Goal: Obtain resource: Download file/media

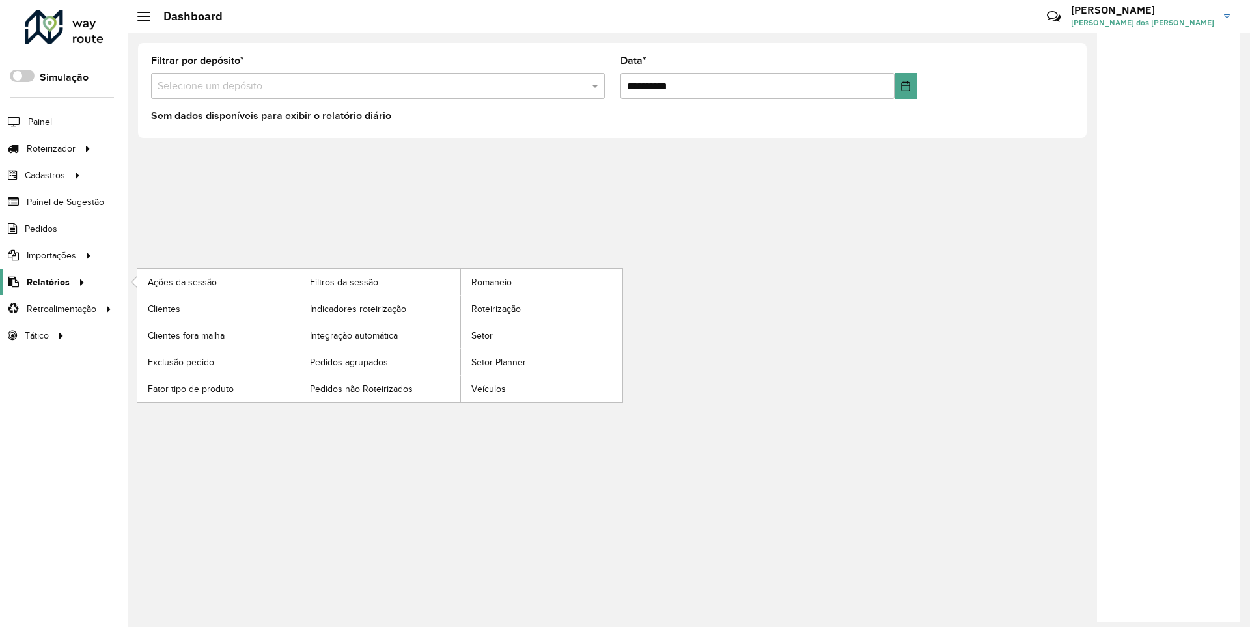
click at [46, 281] on span "Relatórios" at bounding box center [48, 282] width 43 height 14
click at [163, 308] on span "Clientes" at bounding box center [165, 309] width 35 height 14
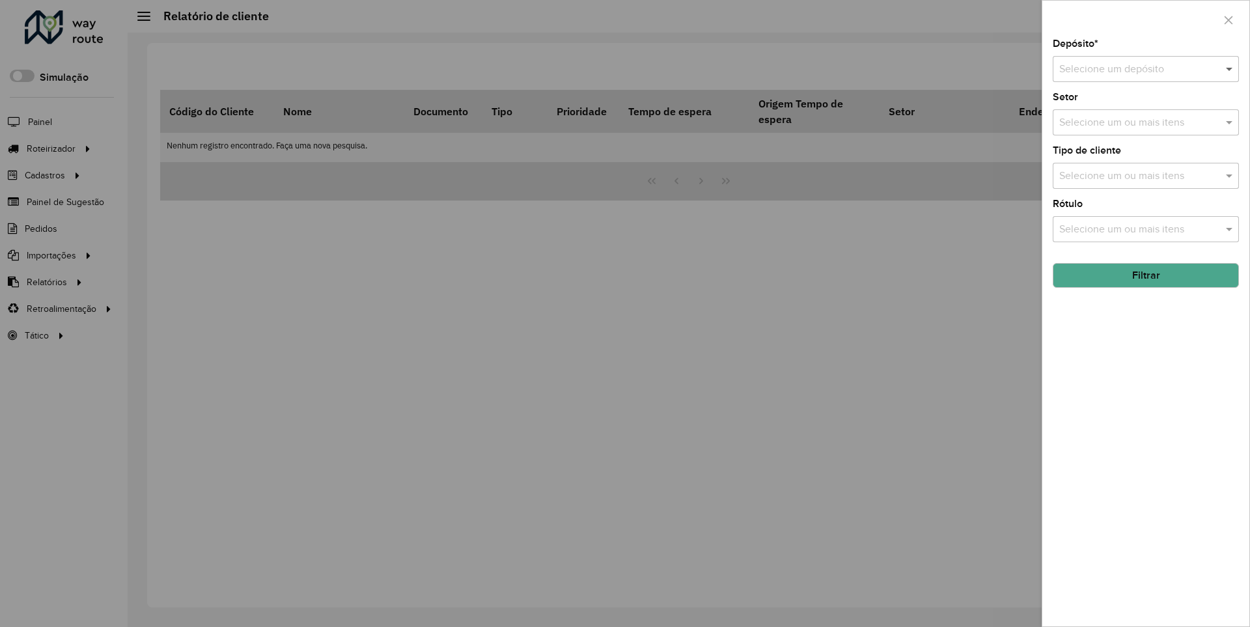
click at [1230, 68] on span at bounding box center [1231, 69] width 16 height 16
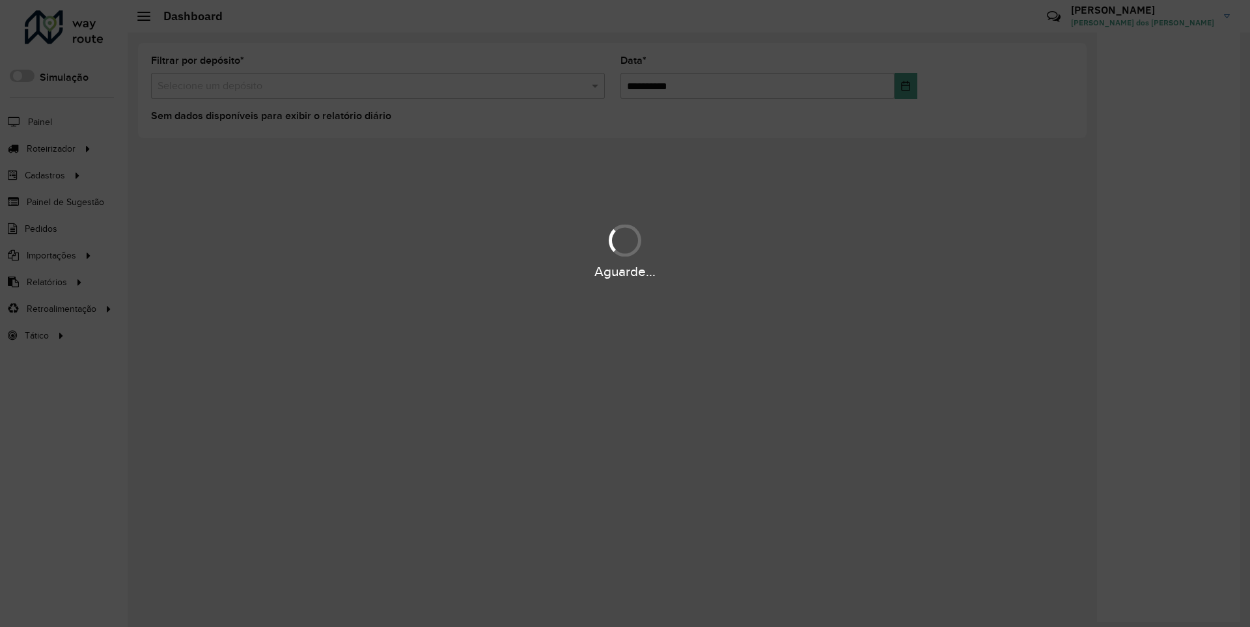
click at [46, 281] on div "Aguarde..." at bounding box center [625, 272] width 1250 height 20
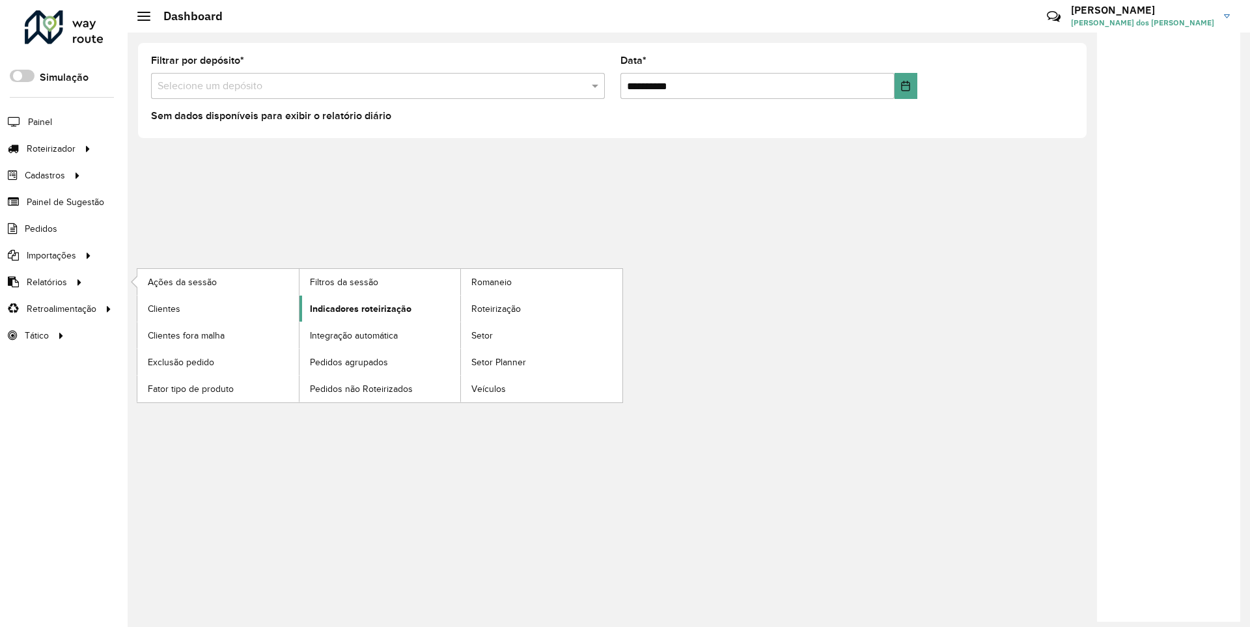
click at [357, 308] on span "Indicadores roteirização" at bounding box center [361, 309] width 102 height 14
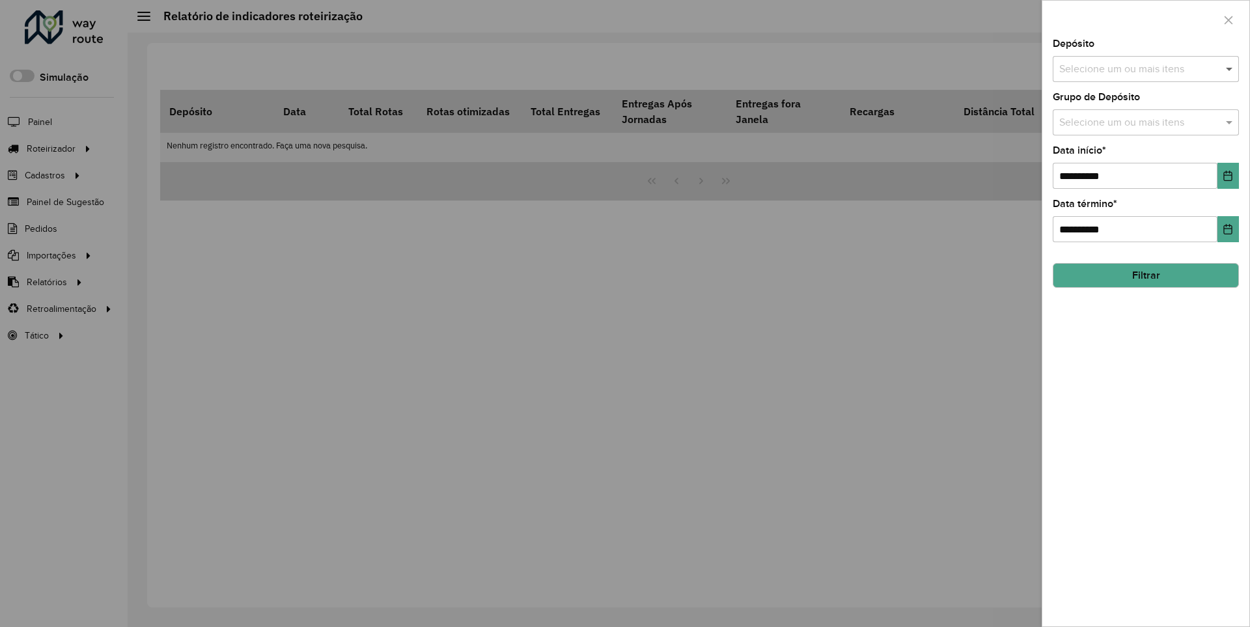
click at [1230, 68] on span at bounding box center [1231, 69] width 16 height 16
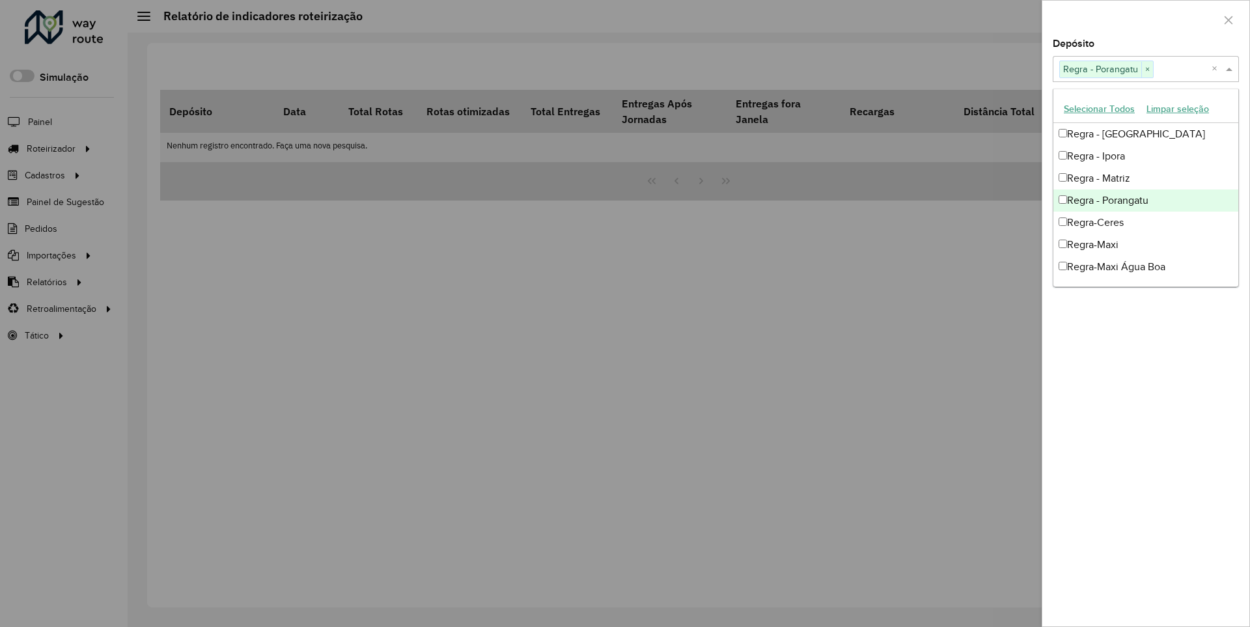
click at [1145, 19] on div at bounding box center [1145, 20] width 207 height 38
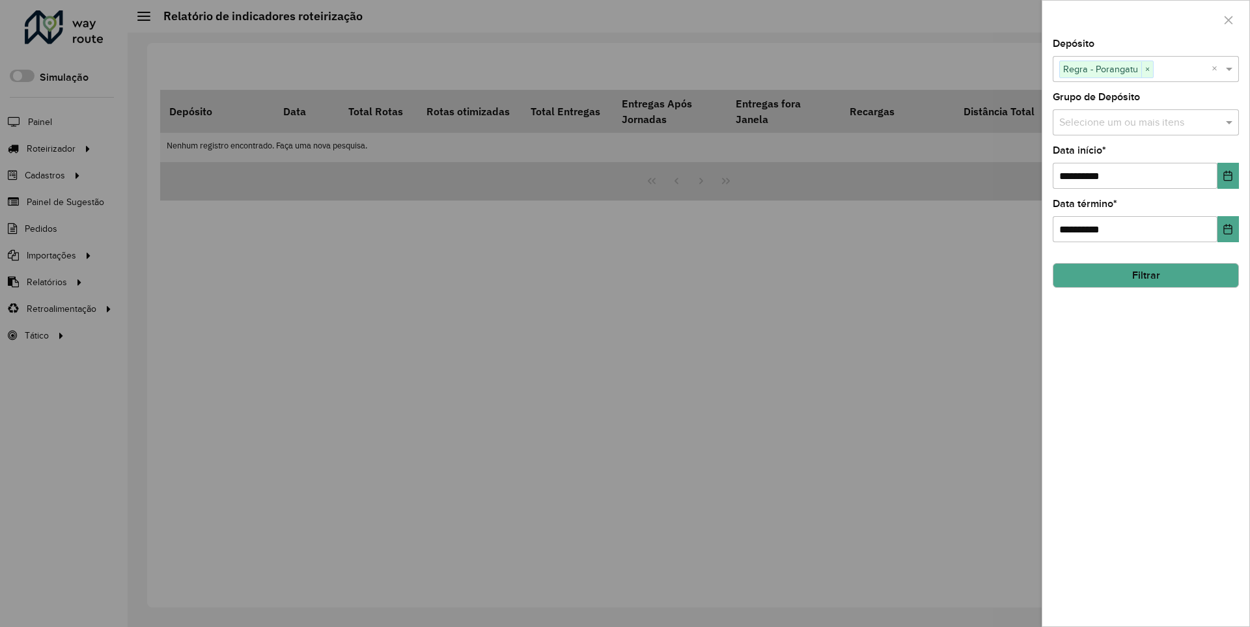
click at [1227, 175] on icon "Choose Date" at bounding box center [1228, 176] width 8 height 10
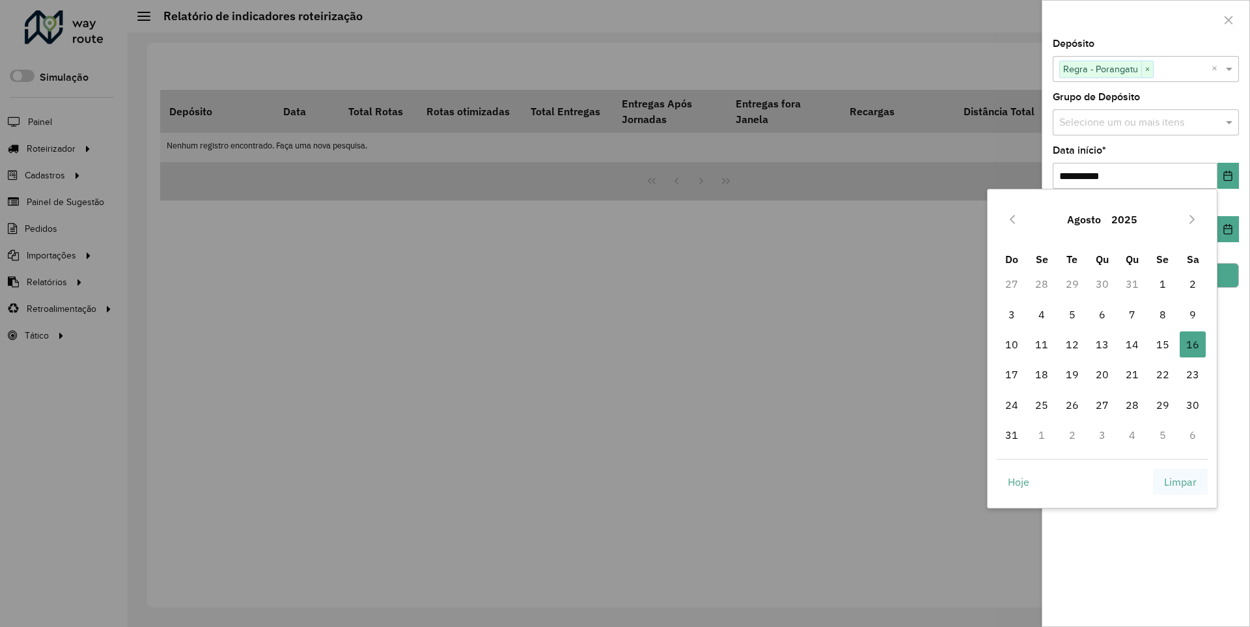
click at [1180, 481] on span "Limpar" at bounding box center [1180, 482] width 33 height 16
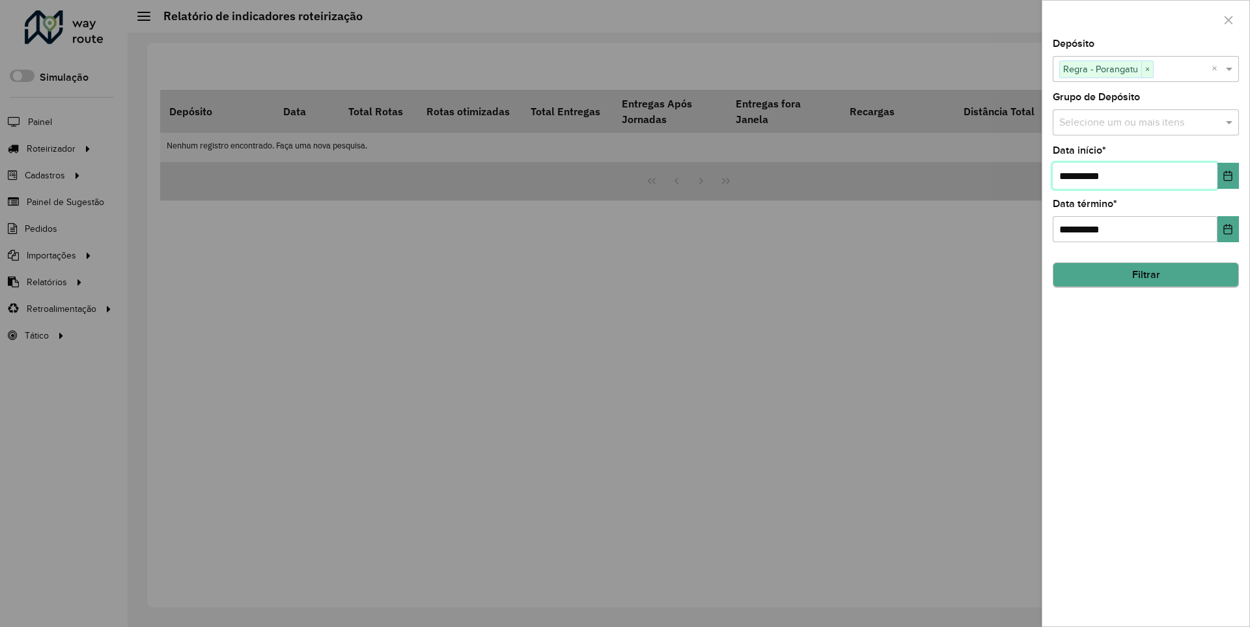
type input "**********"
click at [1145, 275] on button "Filtrar" at bounding box center [1146, 274] width 186 height 25
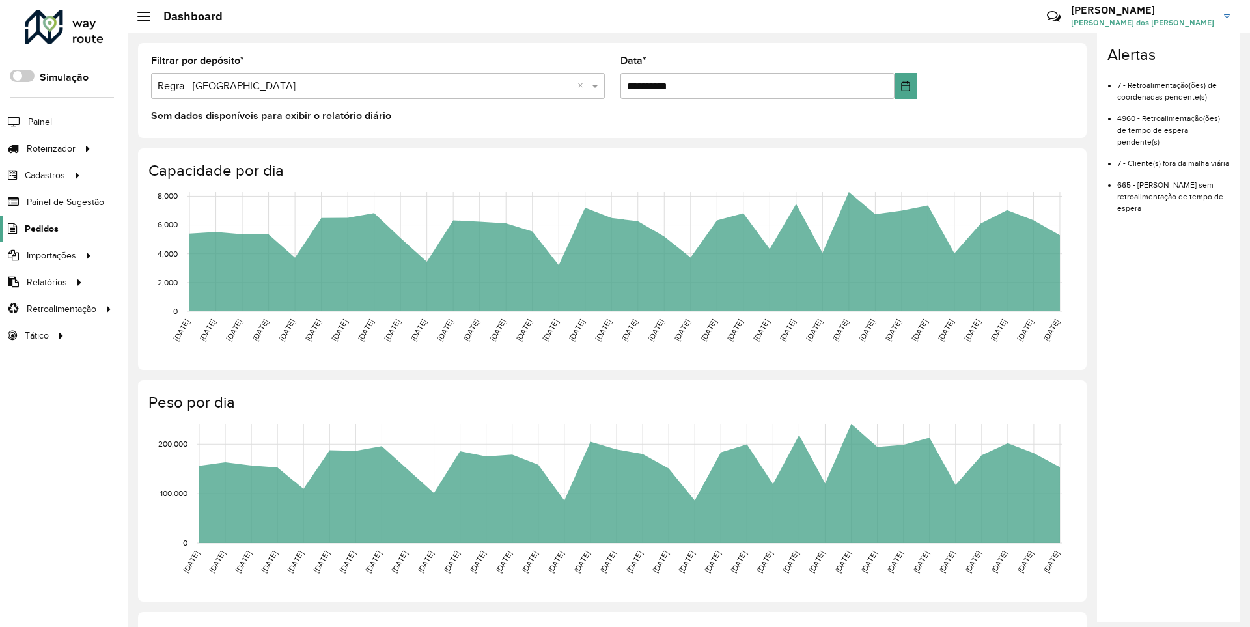
click at [40, 228] on span "Pedidos" at bounding box center [42, 229] width 34 height 14
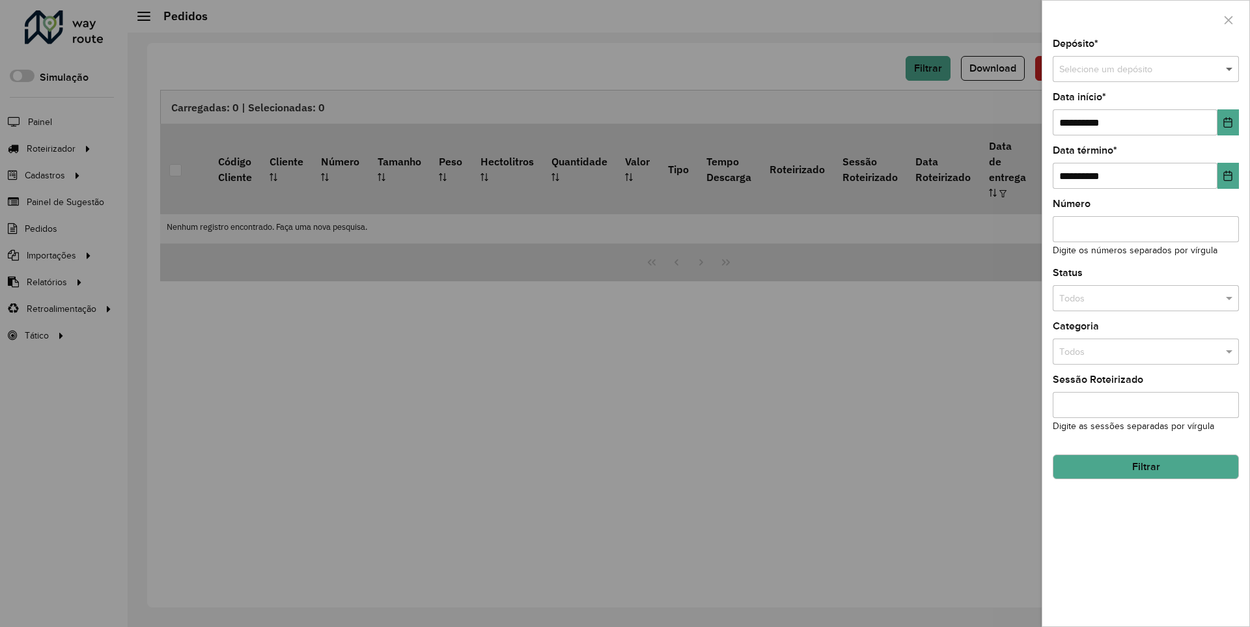
click at [1230, 69] on span at bounding box center [1231, 69] width 16 height 14
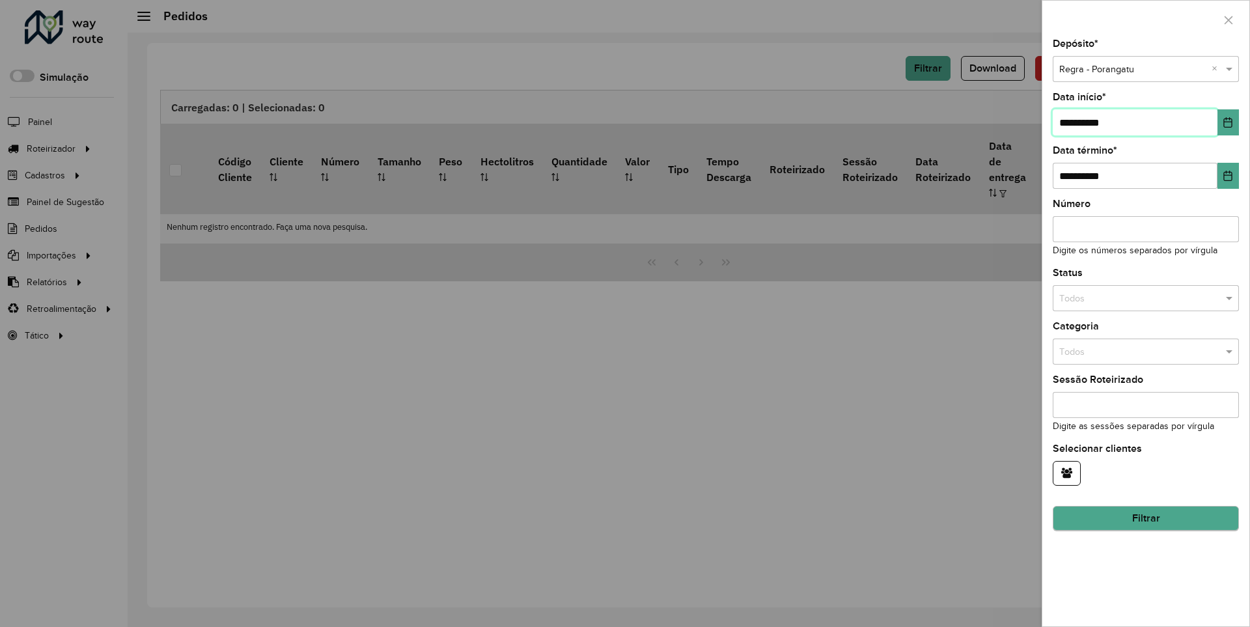
type input "**********"
click at [1145, 518] on button "Filtrar" at bounding box center [1146, 518] width 186 height 25
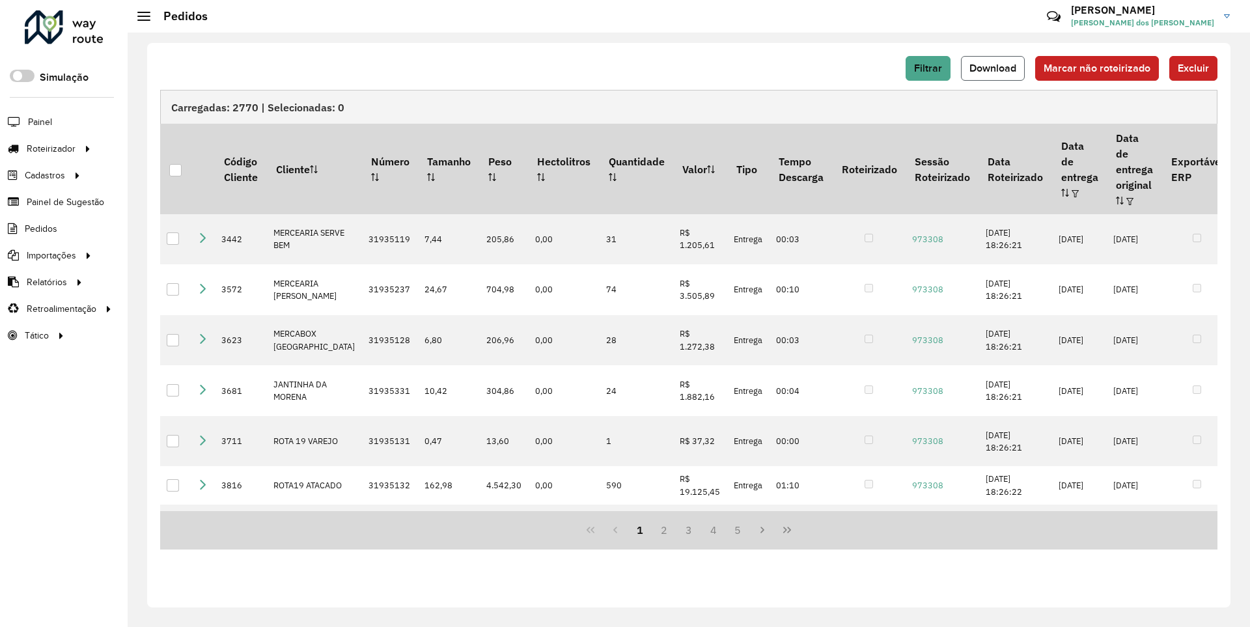
click at [994, 68] on span "Download" at bounding box center [992, 67] width 47 height 11
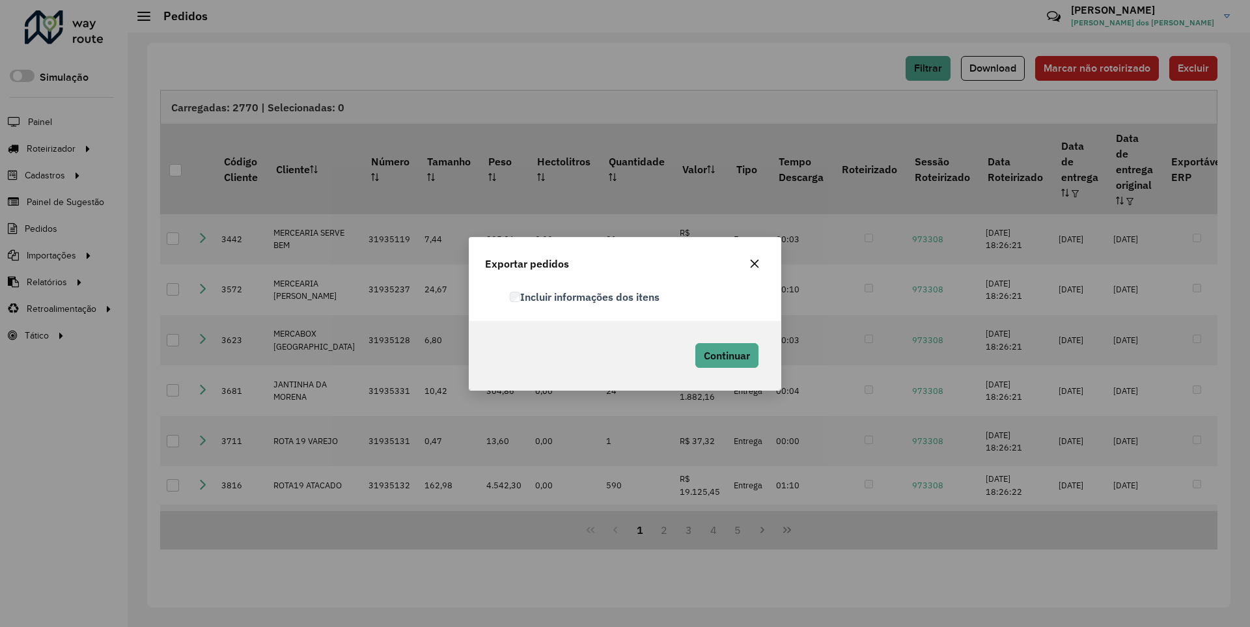
click at [585, 296] on label "Incluir informações dos itens" at bounding box center [585, 297] width 150 height 16
click at [725, 355] on span "Continuar" at bounding box center [727, 355] width 46 height 13
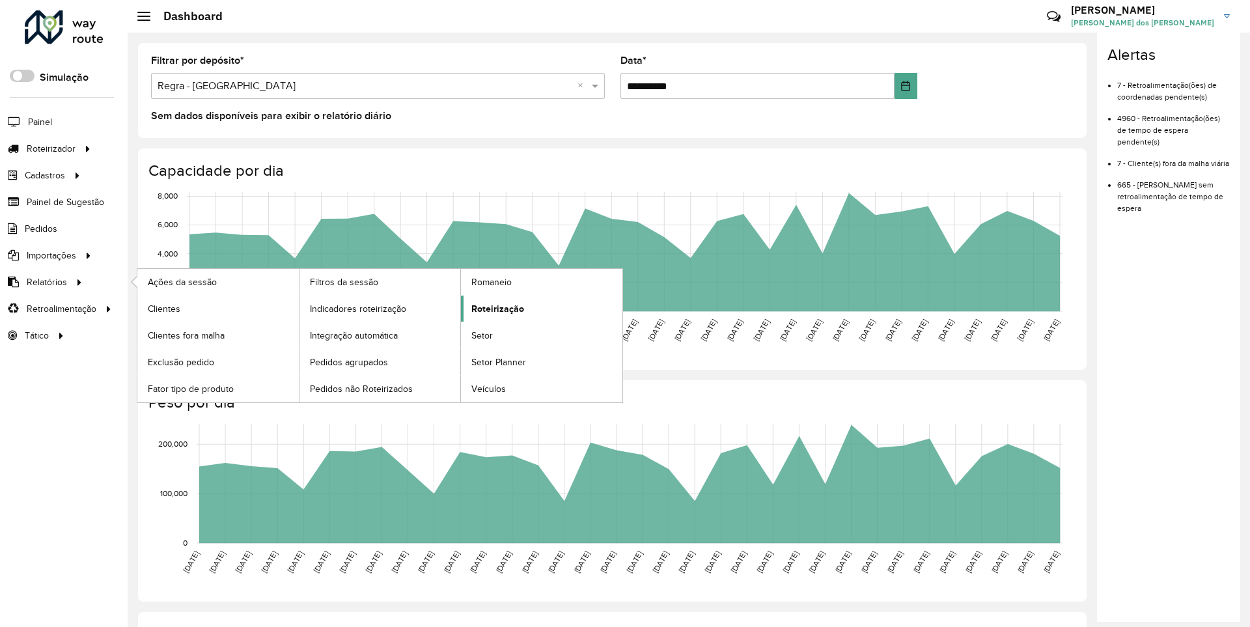
click at [495, 308] on span "Roteirização" at bounding box center [497, 309] width 53 height 14
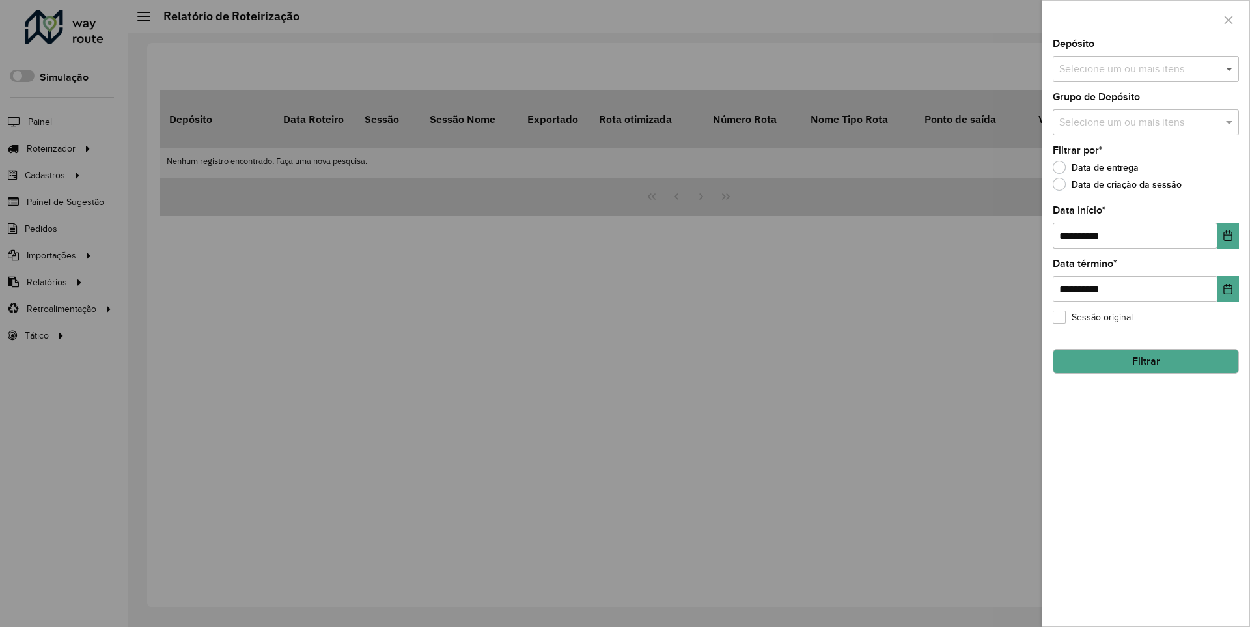
click at [1230, 68] on span at bounding box center [1231, 69] width 16 height 16
click at [1227, 235] on icon "Choose Date" at bounding box center [1228, 235] width 8 height 10
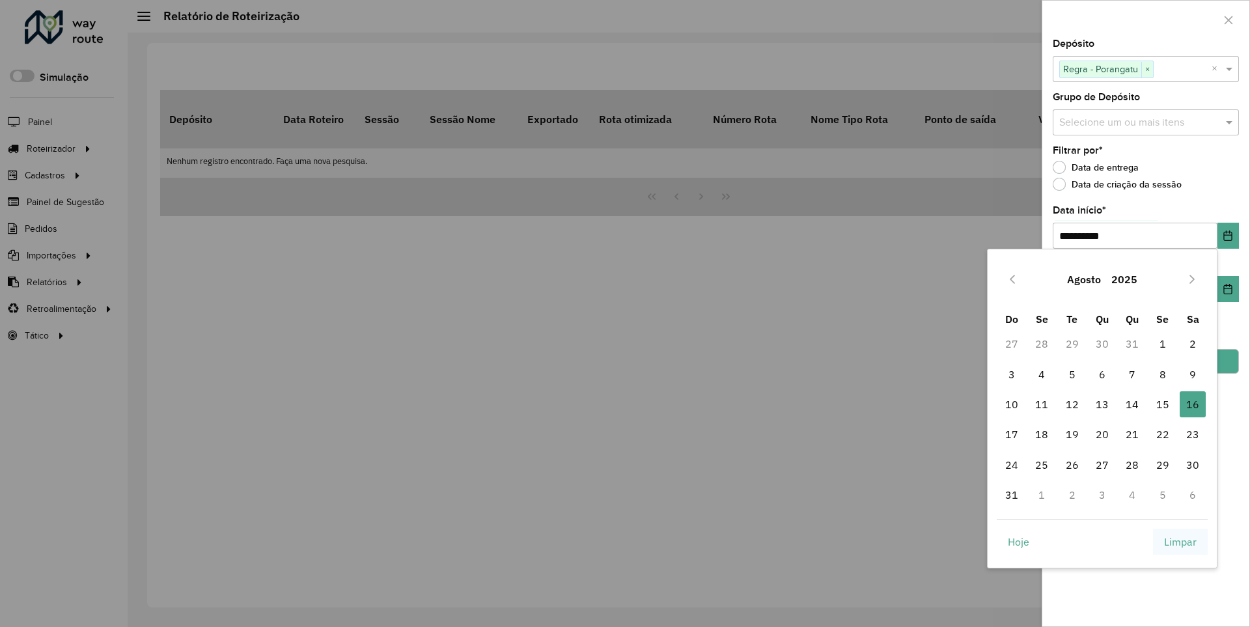
click at [1180, 541] on span "Limpar" at bounding box center [1180, 542] width 33 height 16
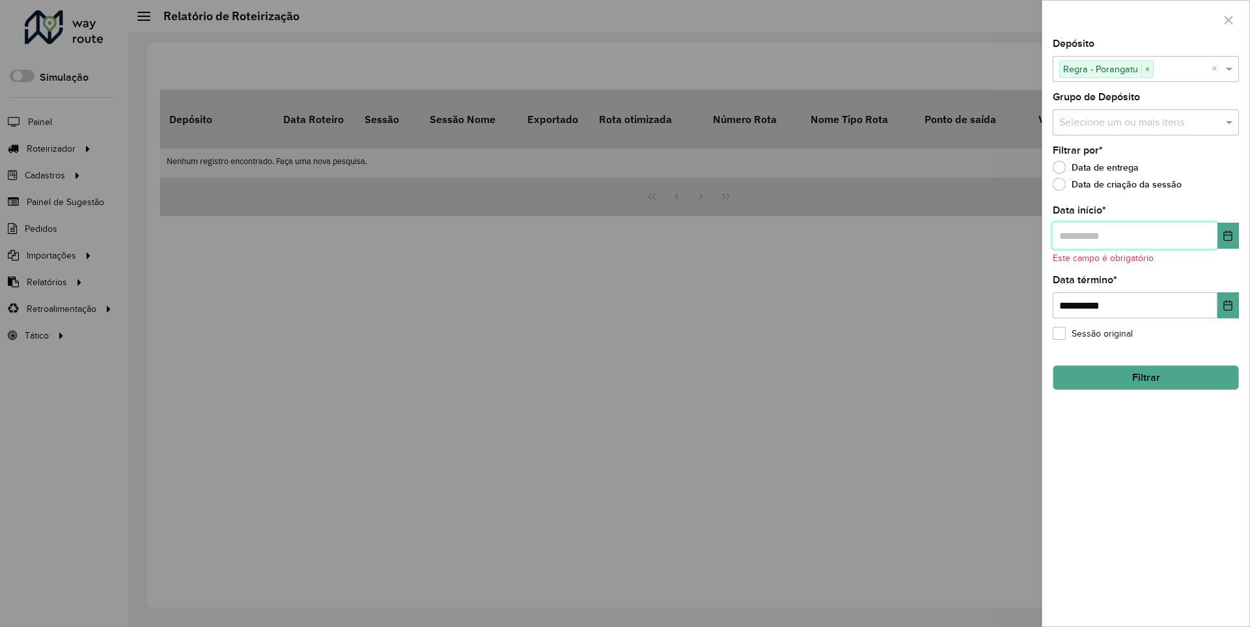
click at [1134, 235] on input "text" at bounding box center [1135, 236] width 165 height 26
type input "**********"
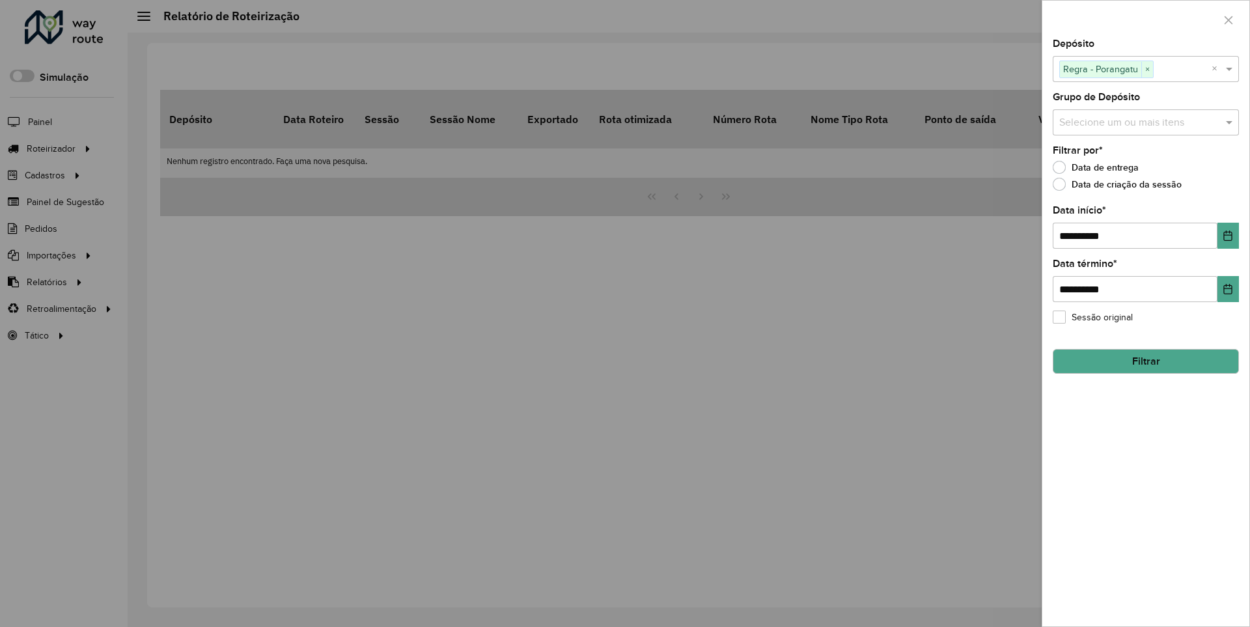
click at [1145, 361] on button "Filtrar" at bounding box center [1146, 361] width 186 height 25
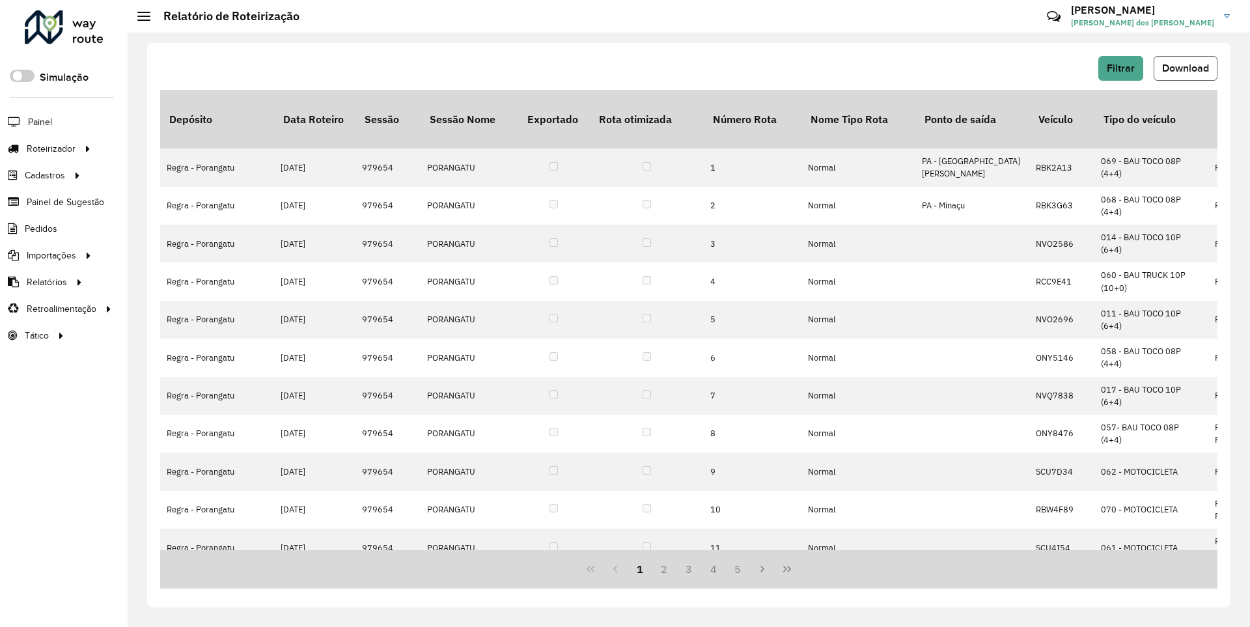
click at [1184, 68] on span "Download" at bounding box center [1185, 67] width 47 height 11
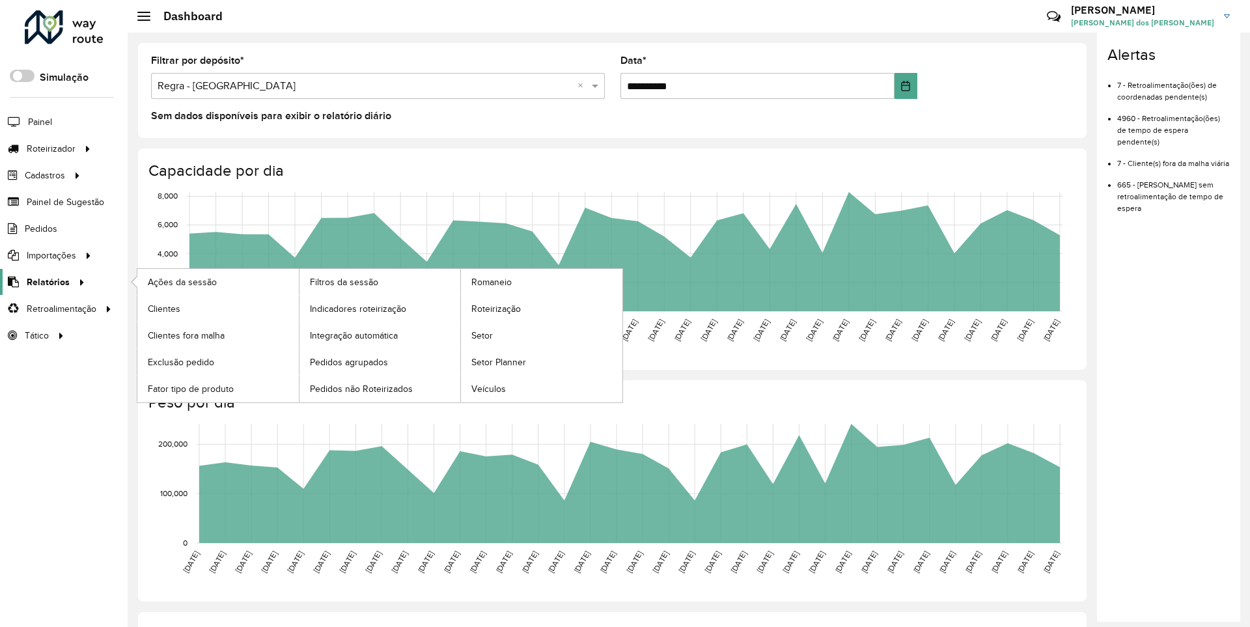
click at [46, 281] on span "Relatórios" at bounding box center [48, 282] width 43 height 14
click at [163, 308] on span "Clientes" at bounding box center [165, 309] width 35 height 14
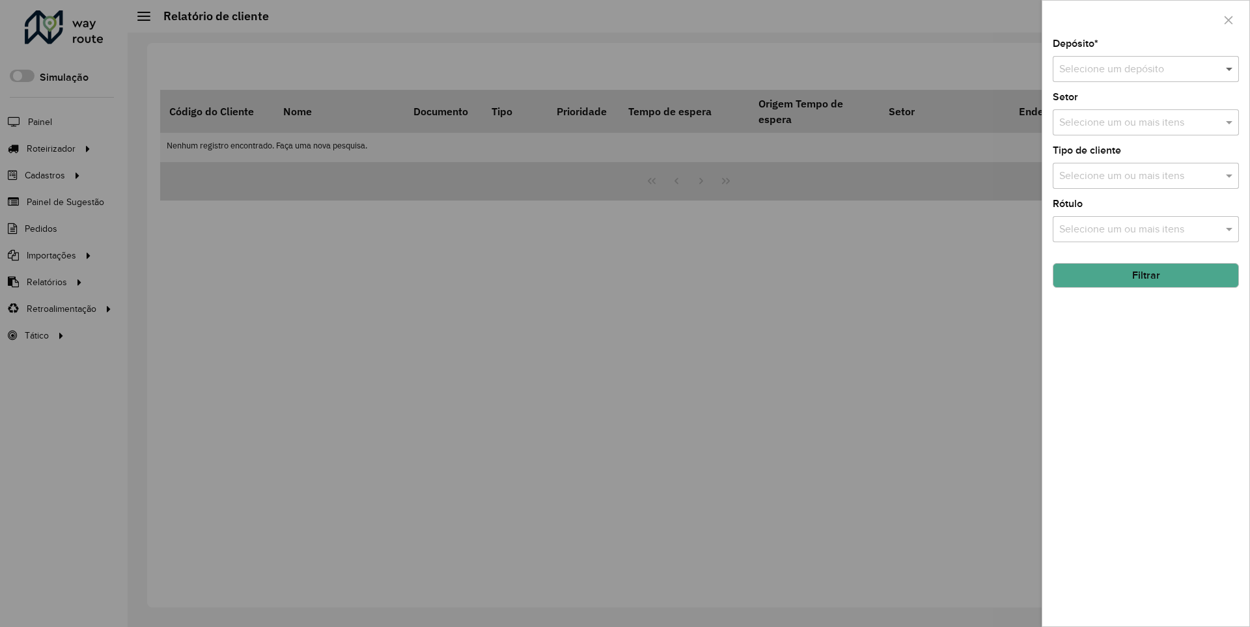
click at [1230, 68] on span at bounding box center [1231, 69] width 16 height 16
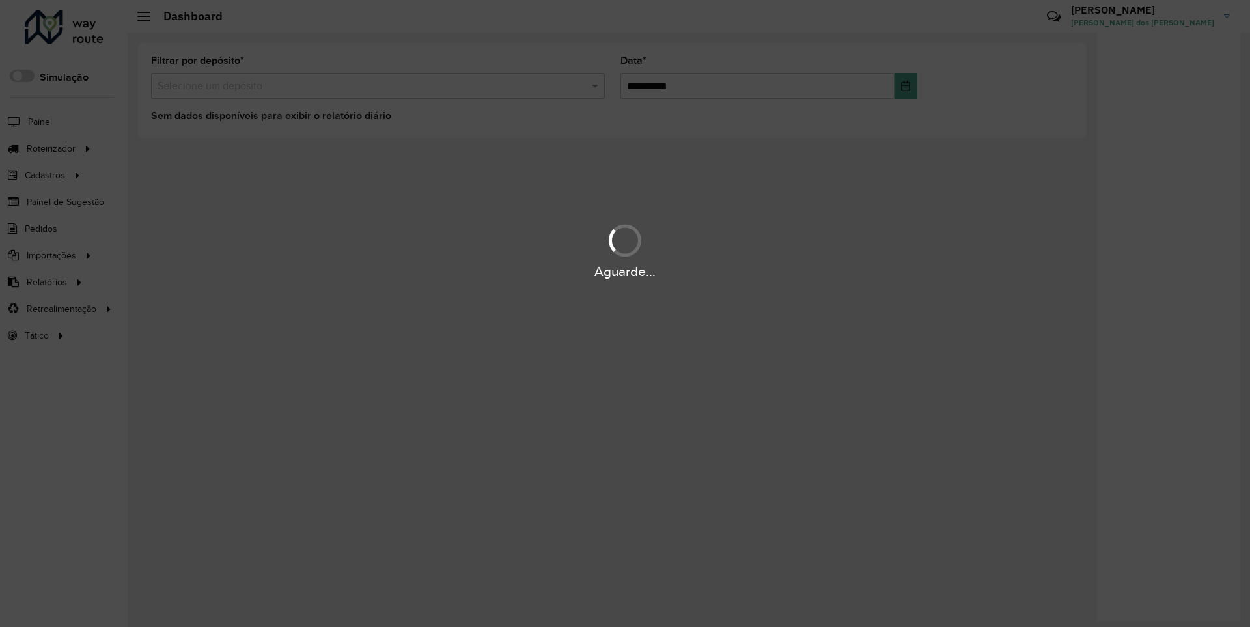
click at [46, 281] on div "Aguarde..." at bounding box center [625, 272] width 1250 height 20
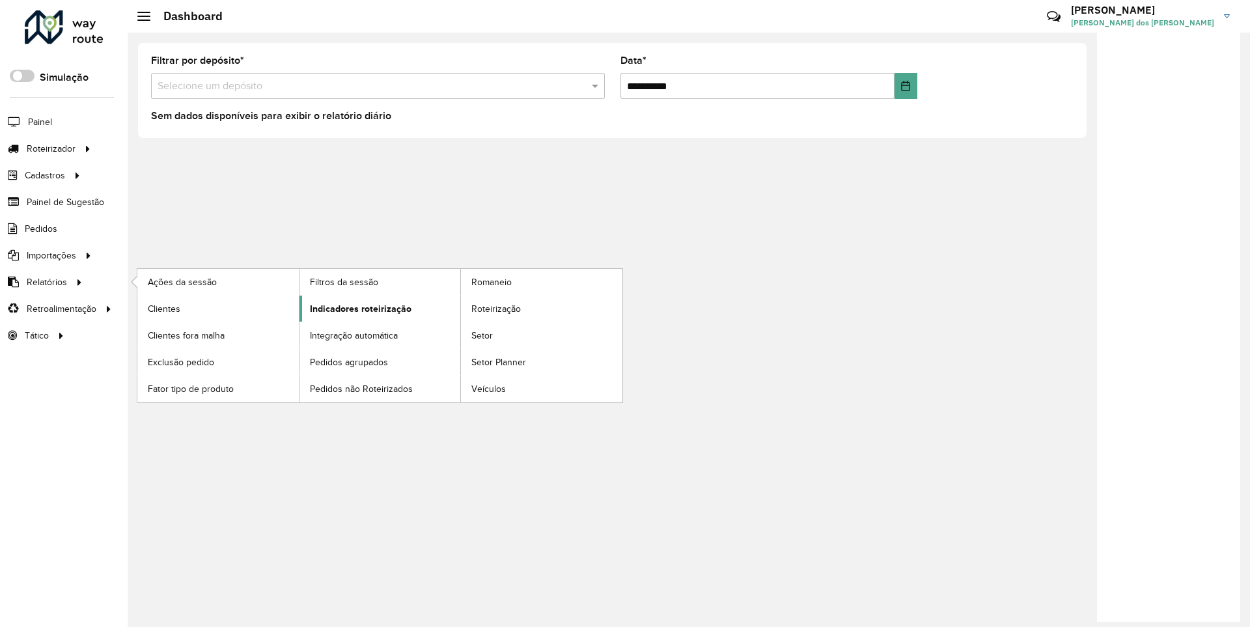
click at [357, 308] on span "Indicadores roteirização" at bounding box center [361, 309] width 102 height 14
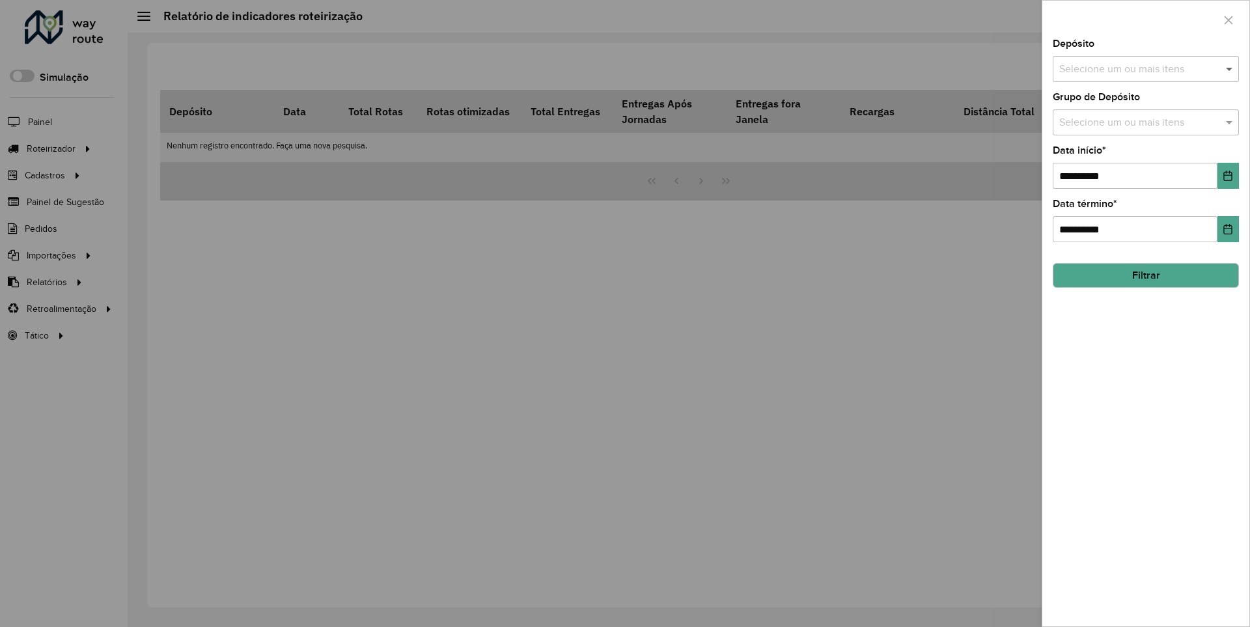
click at [1230, 68] on span at bounding box center [1231, 69] width 16 height 16
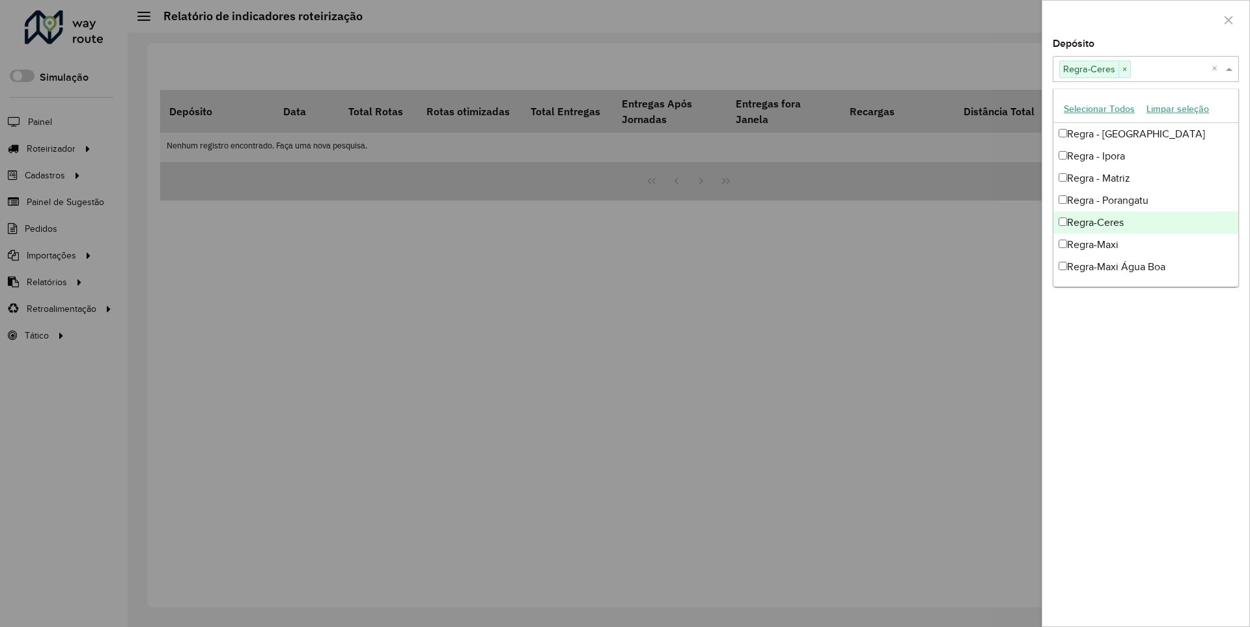
click at [1145, 19] on div at bounding box center [1145, 20] width 207 height 38
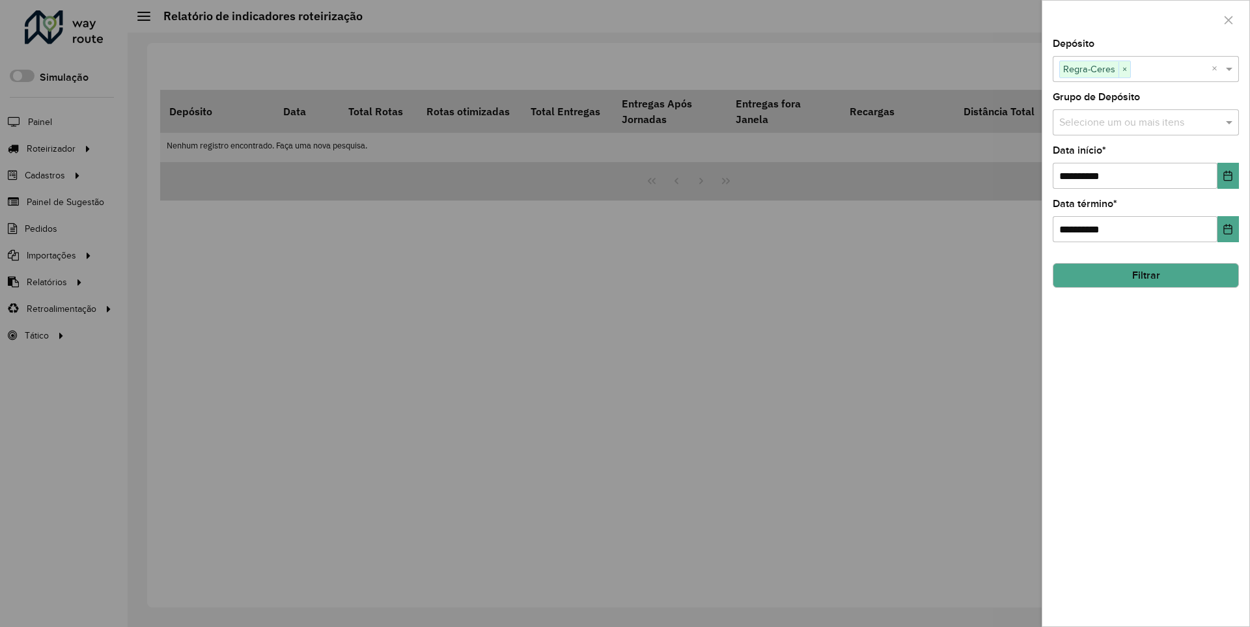
click at [1227, 175] on icon "Choose Date" at bounding box center [1228, 176] width 8 height 10
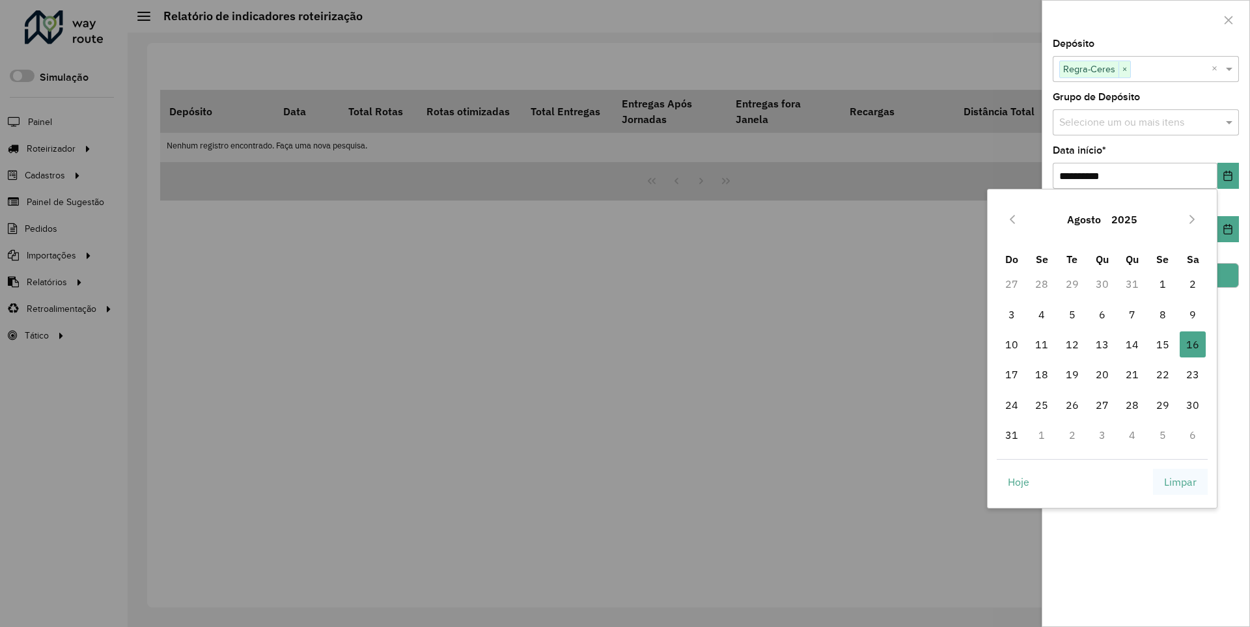
click at [1180, 481] on span "Limpar" at bounding box center [1180, 482] width 33 height 16
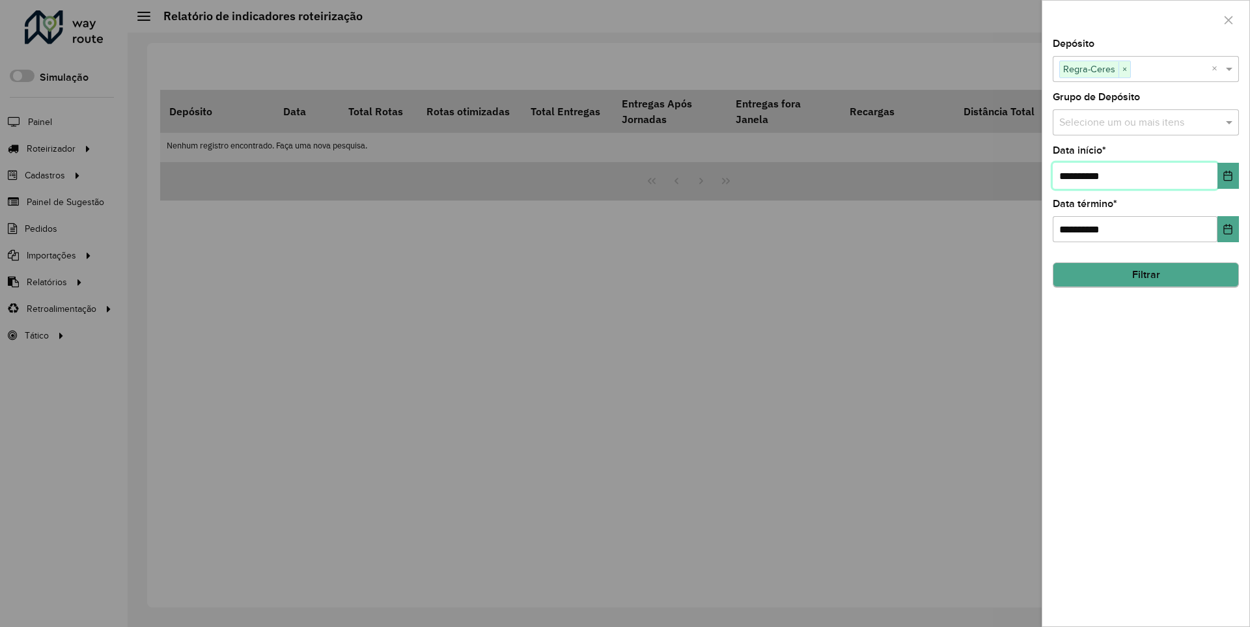
type input "**********"
click at [1145, 275] on button "Filtrar" at bounding box center [1146, 275] width 186 height 25
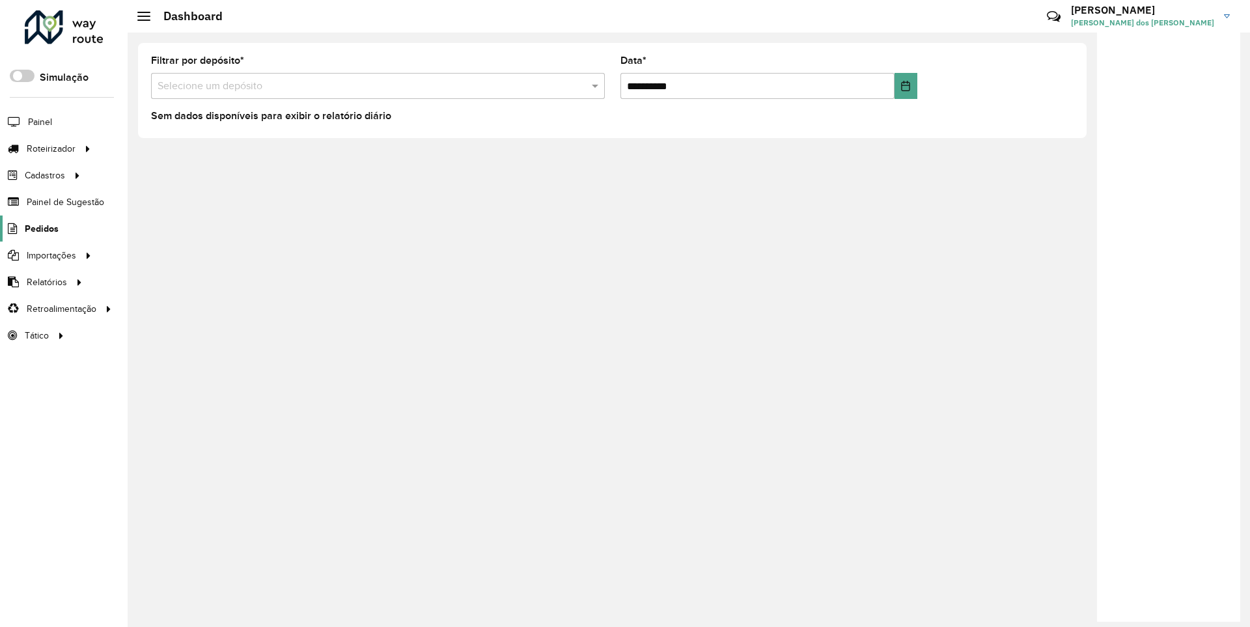
click at [40, 228] on span "Pedidos" at bounding box center [42, 229] width 34 height 14
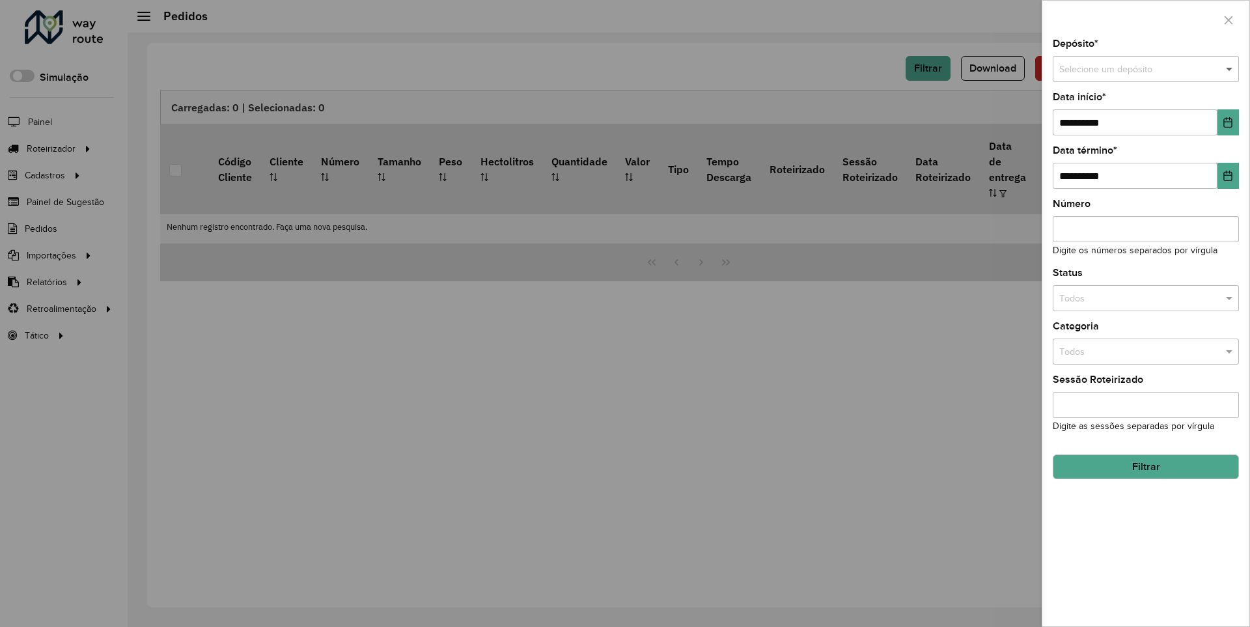
click at [1230, 69] on span at bounding box center [1231, 69] width 16 height 14
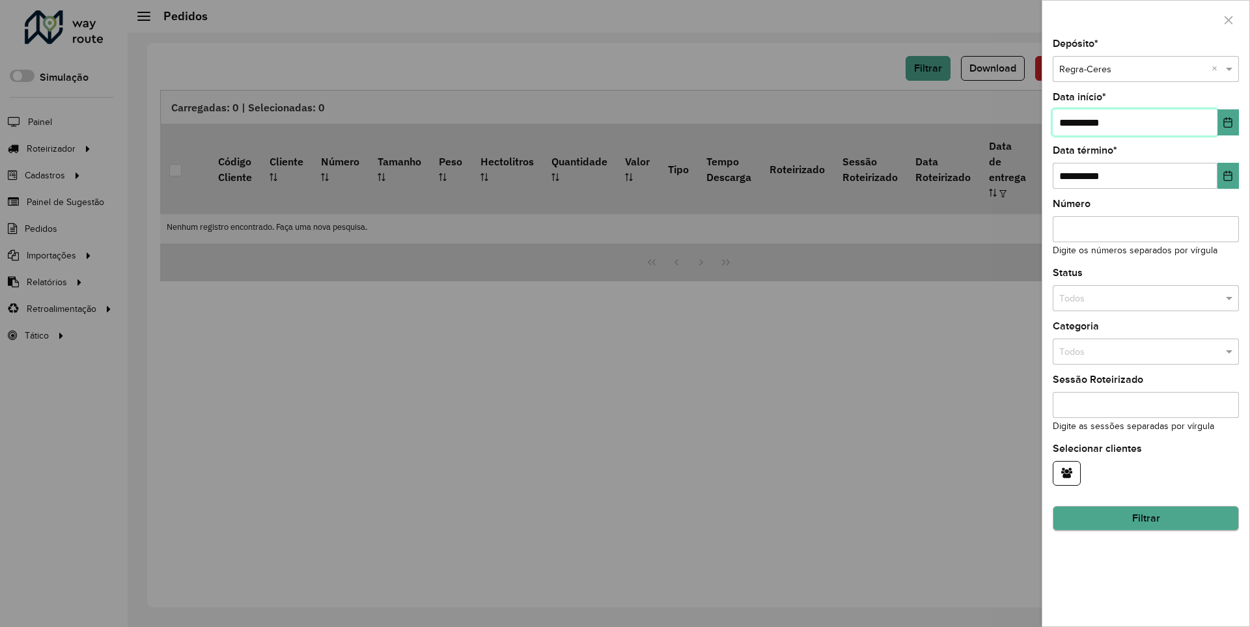
type input "**********"
click at [1145, 518] on button "Filtrar" at bounding box center [1146, 518] width 186 height 25
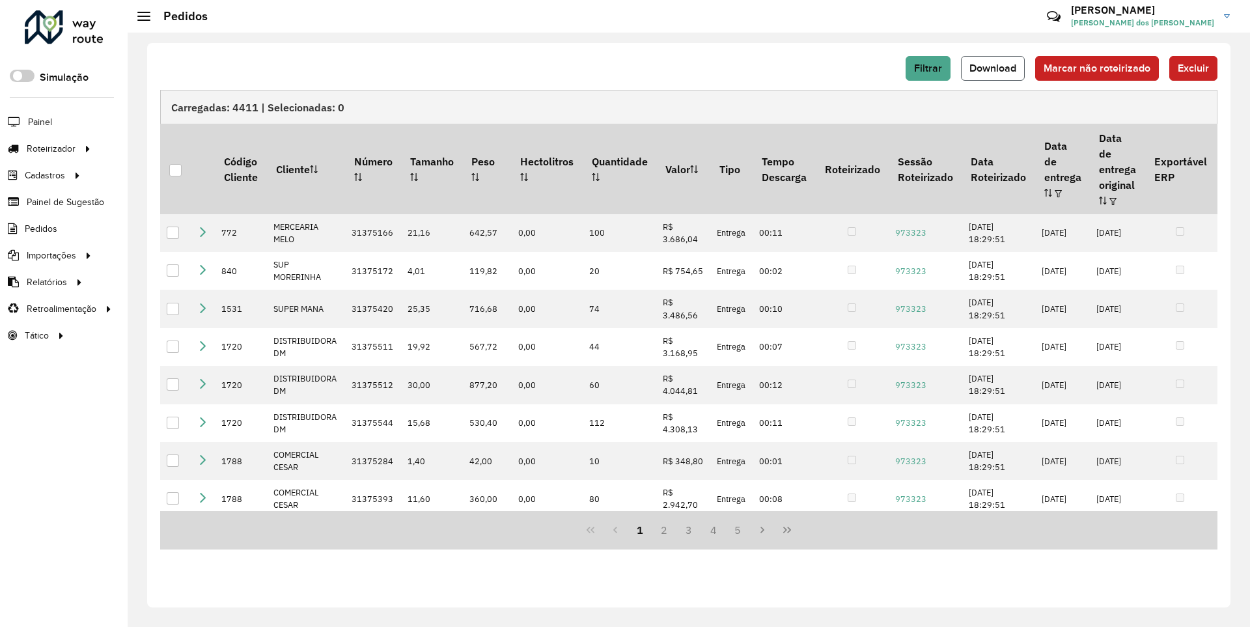
click at [994, 68] on span "Download" at bounding box center [992, 67] width 47 height 11
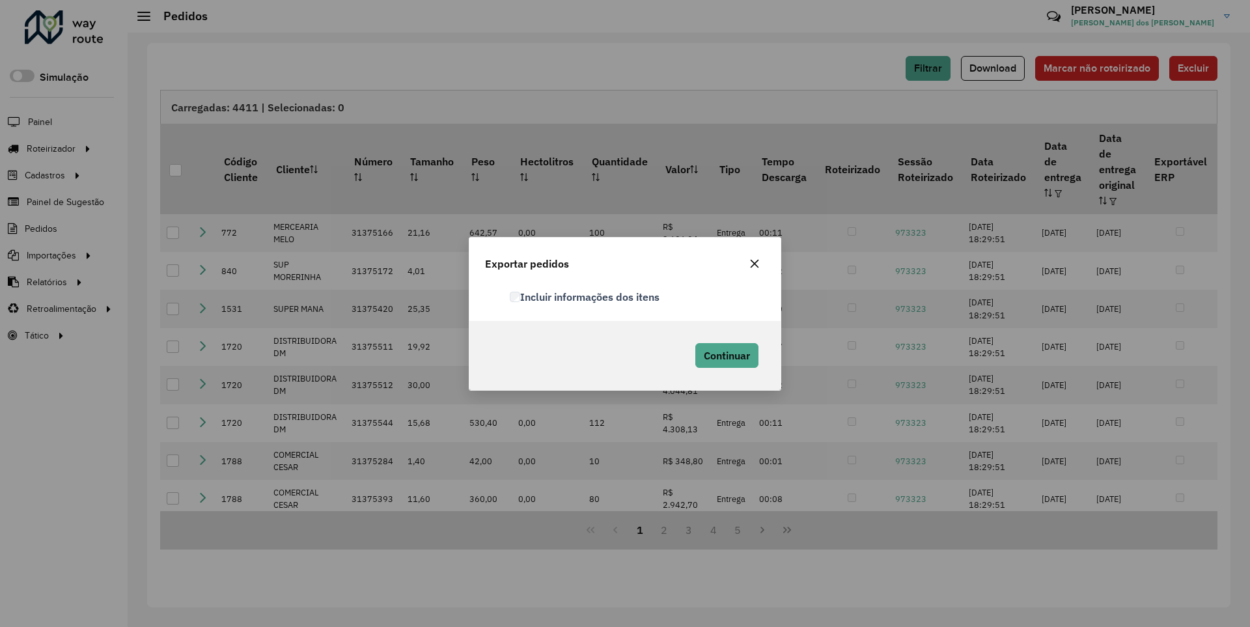
click at [585, 296] on label "Incluir informações dos itens" at bounding box center [585, 297] width 150 height 16
click at [725, 355] on span "Continuar" at bounding box center [727, 355] width 46 height 13
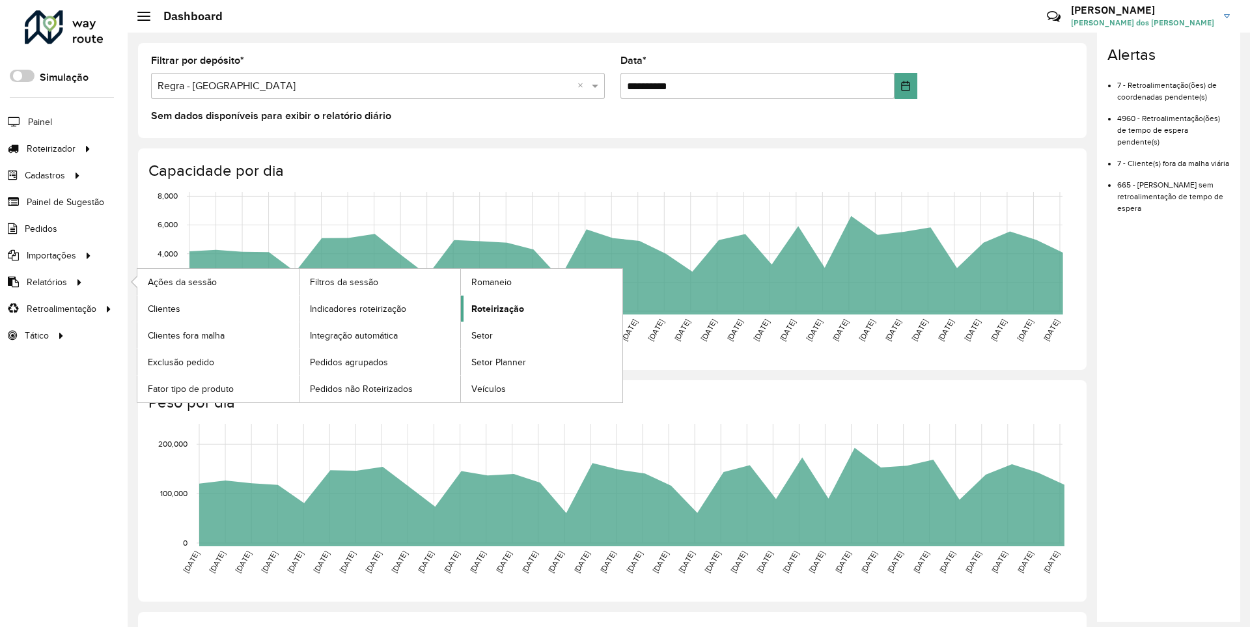
click at [495, 308] on span "Roteirização" at bounding box center [497, 309] width 53 height 14
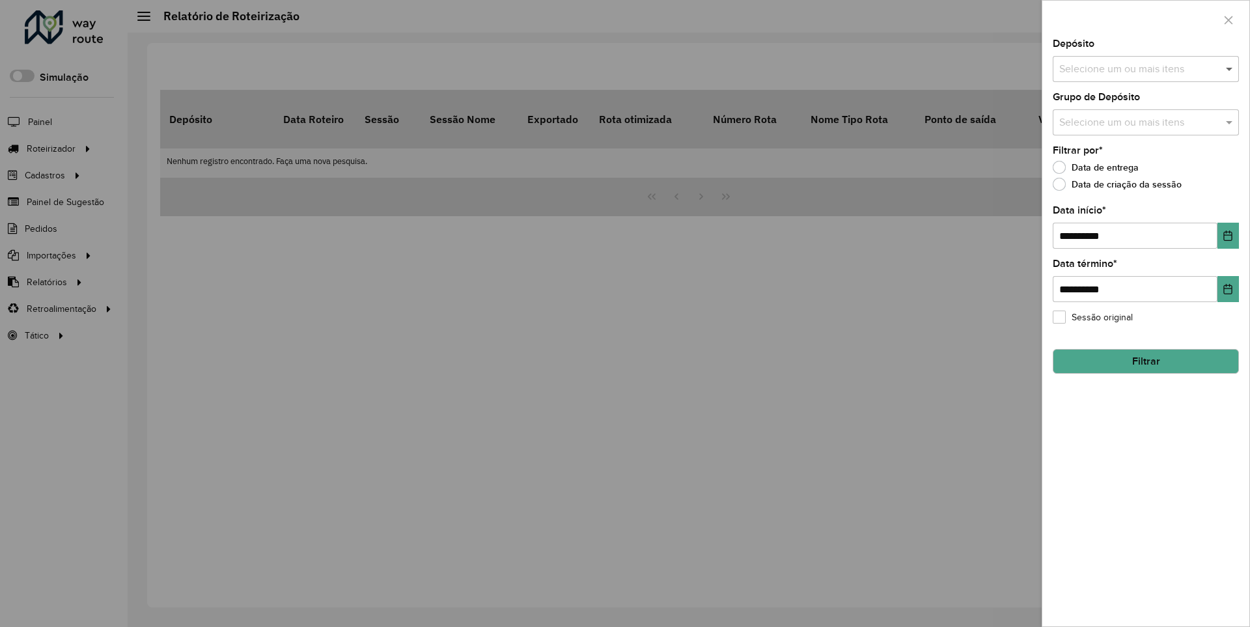
click at [1230, 68] on span at bounding box center [1231, 69] width 16 height 16
click at [1227, 235] on icon "Choose Date" at bounding box center [1228, 235] width 8 height 10
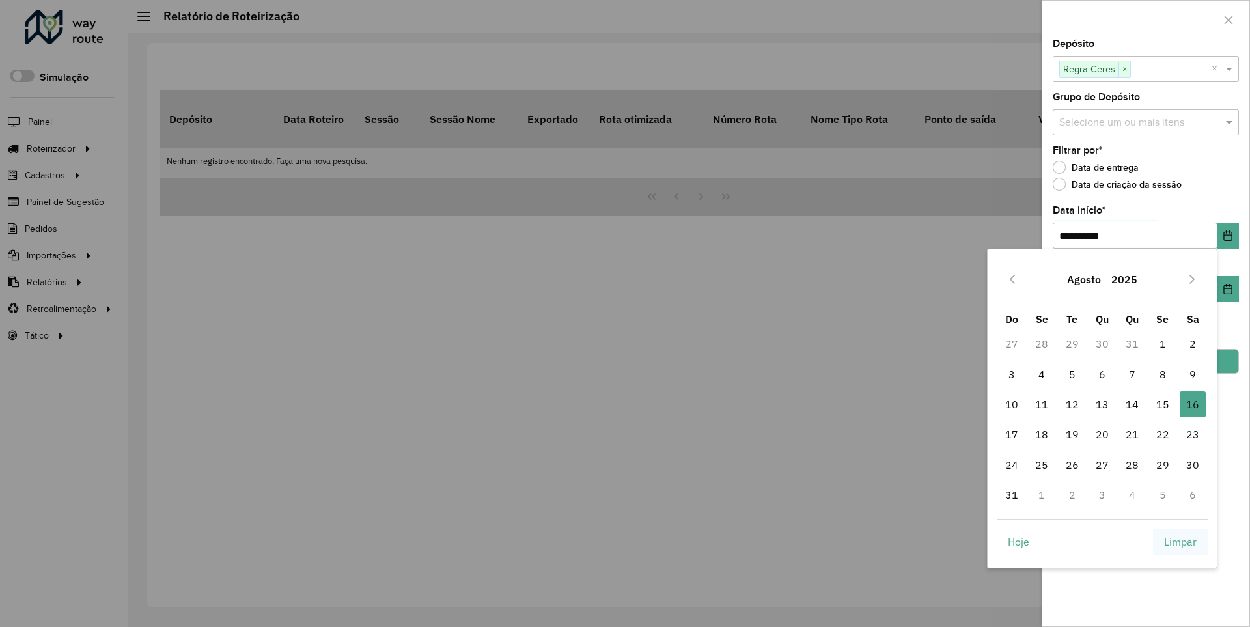
click at [1180, 541] on span "Limpar" at bounding box center [1180, 542] width 33 height 16
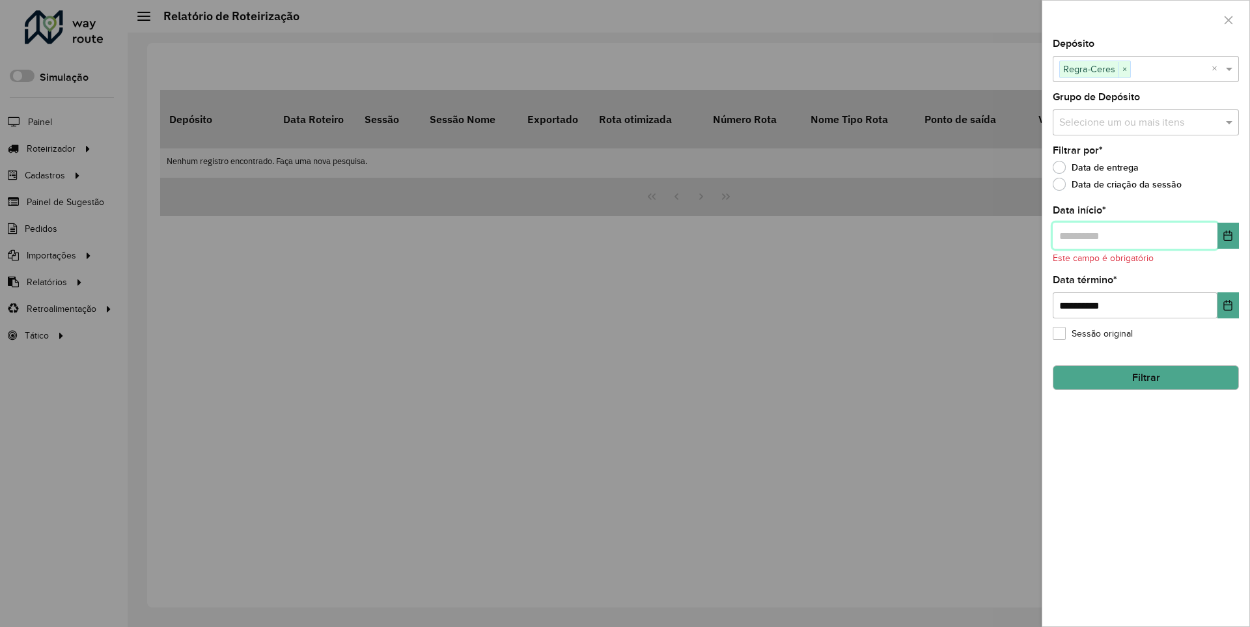
click at [1134, 235] on input "text" at bounding box center [1135, 236] width 165 height 26
type input "**********"
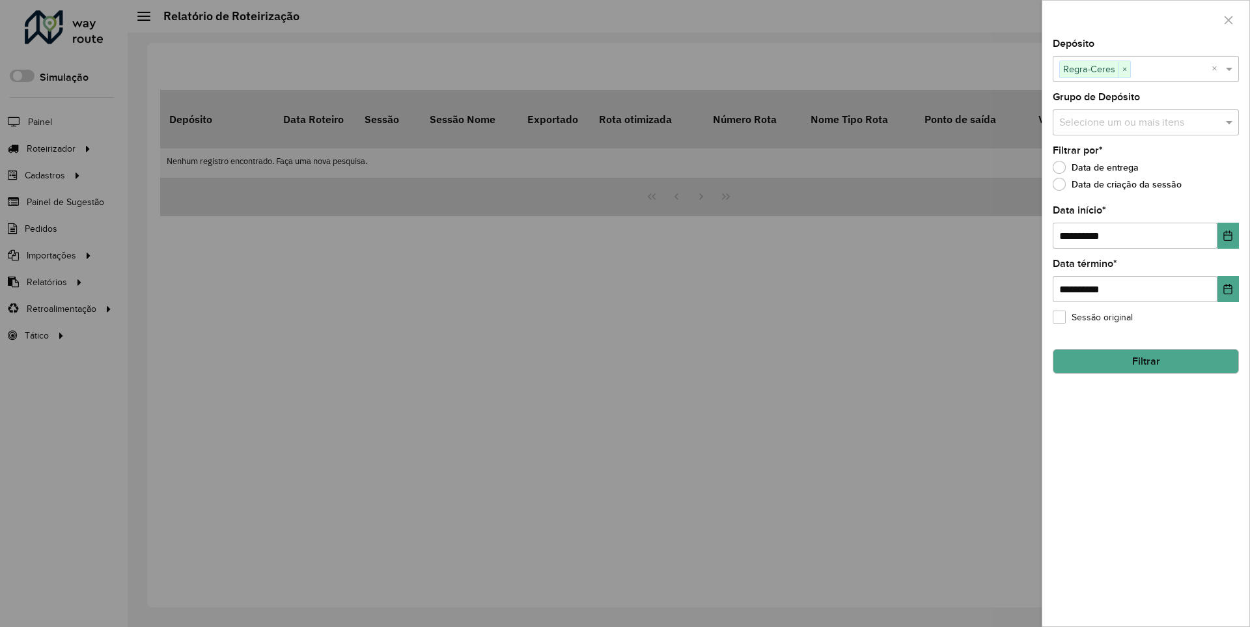
click at [1145, 361] on button "Filtrar" at bounding box center [1146, 361] width 186 height 25
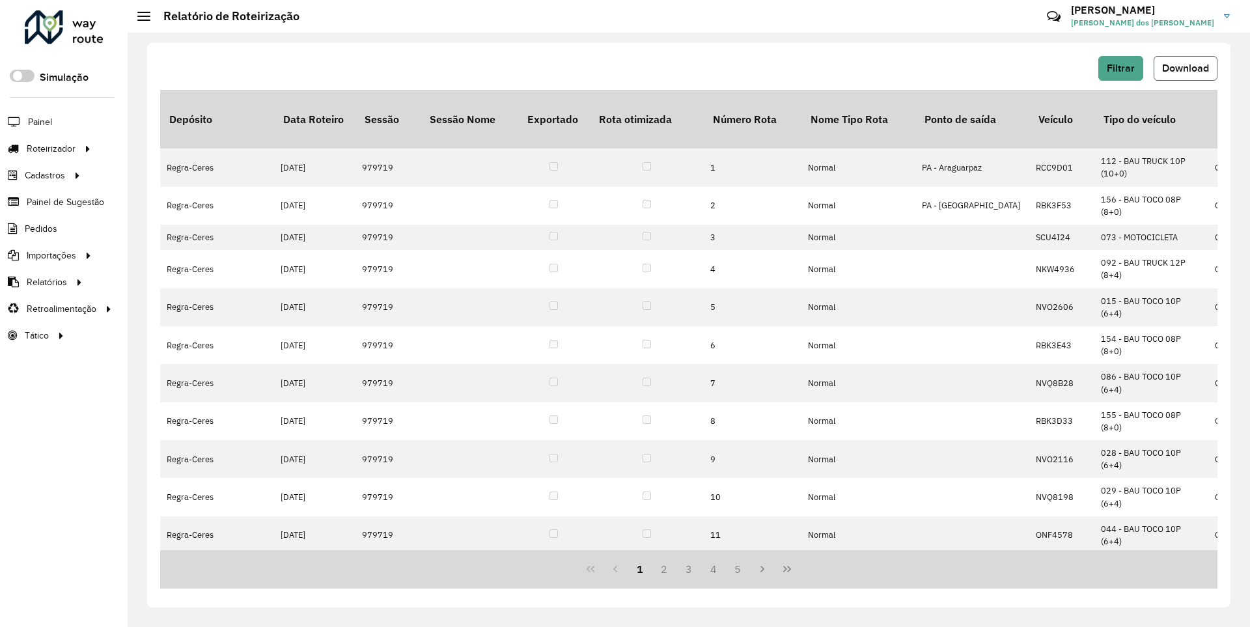
click at [1184, 68] on span "Download" at bounding box center [1185, 67] width 47 height 11
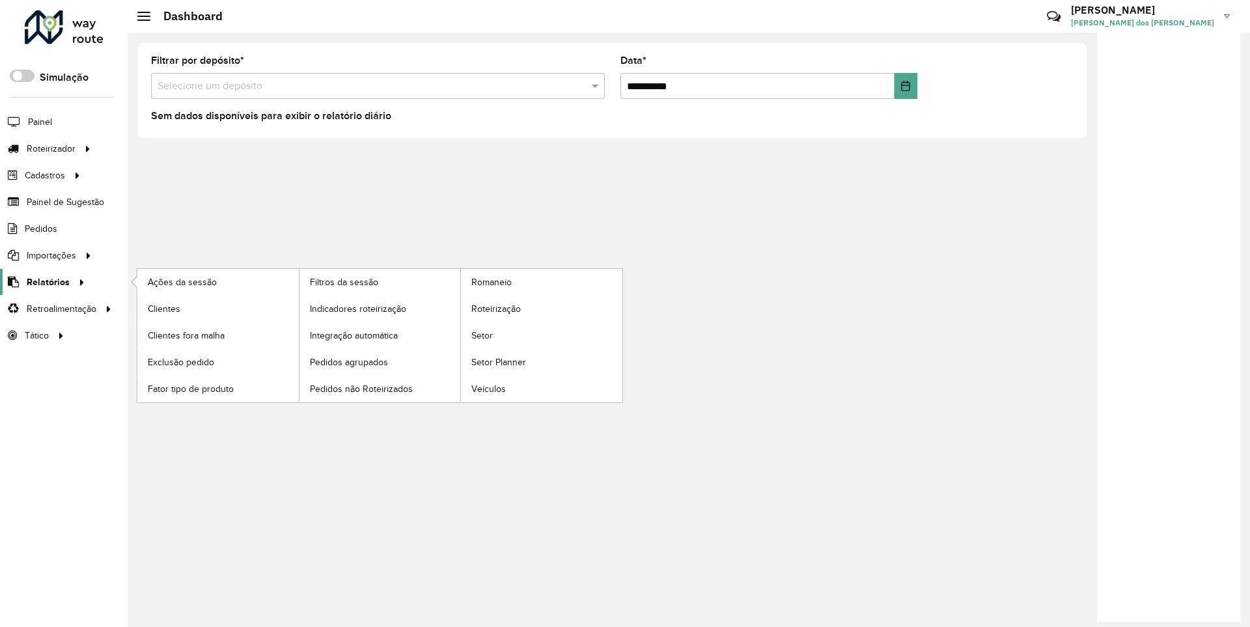
click at [46, 281] on span "Relatórios" at bounding box center [48, 282] width 43 height 14
click at [163, 308] on span "Clientes" at bounding box center [165, 309] width 35 height 14
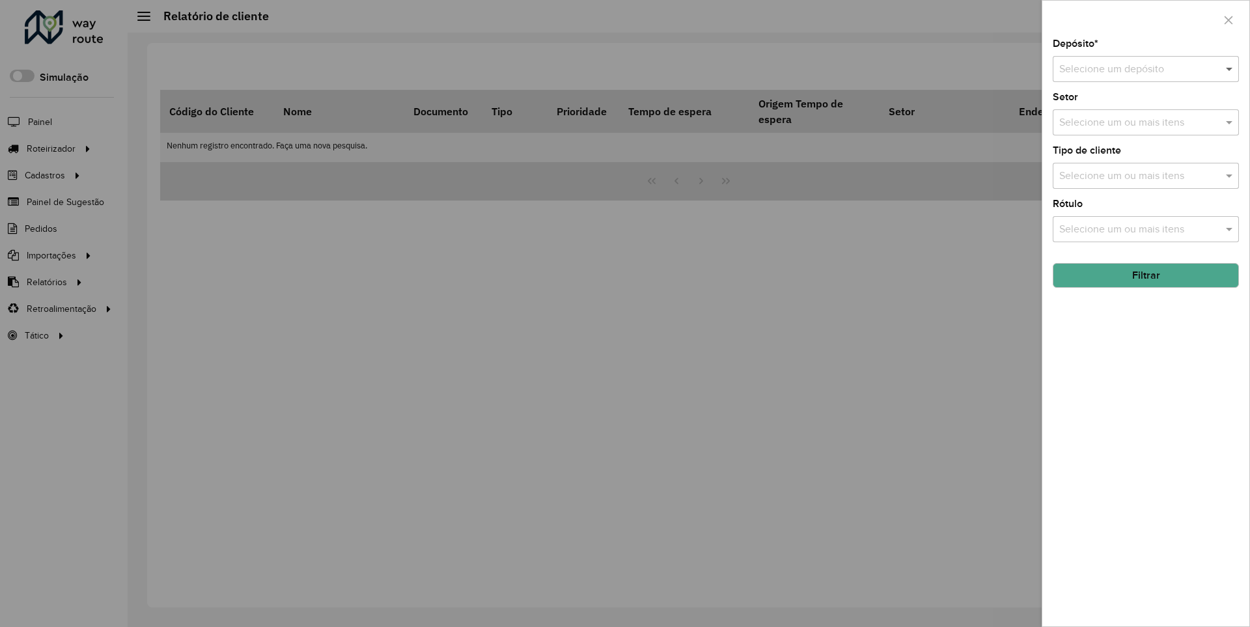
click at [1230, 68] on span at bounding box center [1231, 69] width 16 height 16
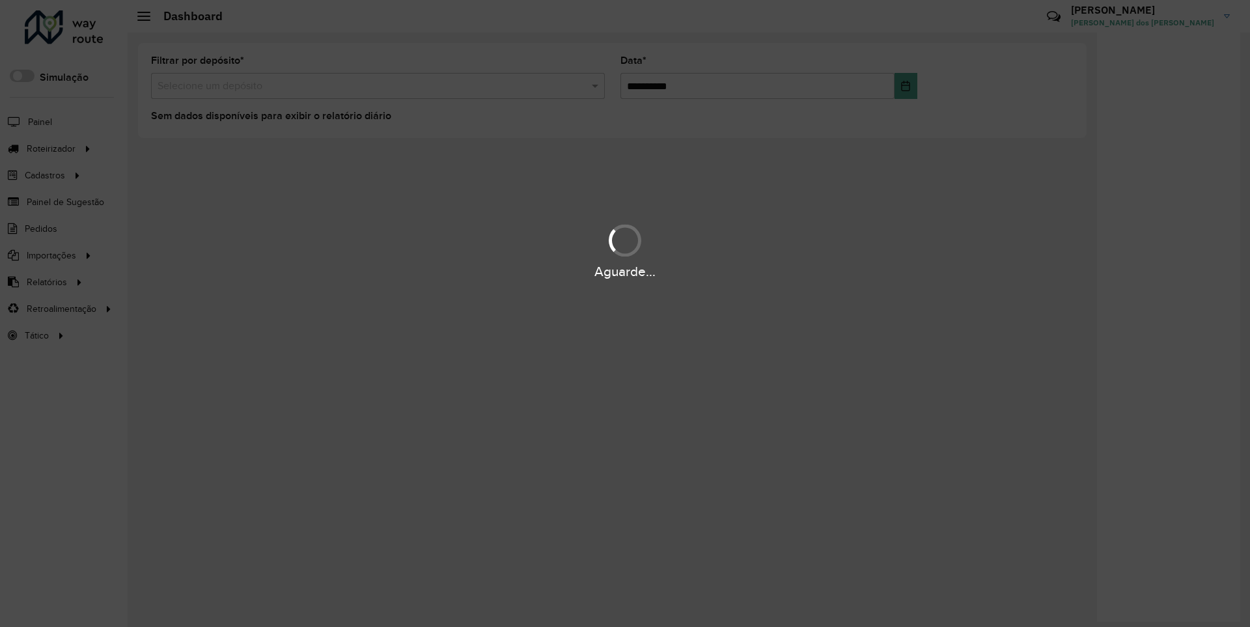
click at [46, 281] on div "Aguarde..." at bounding box center [625, 272] width 1250 height 20
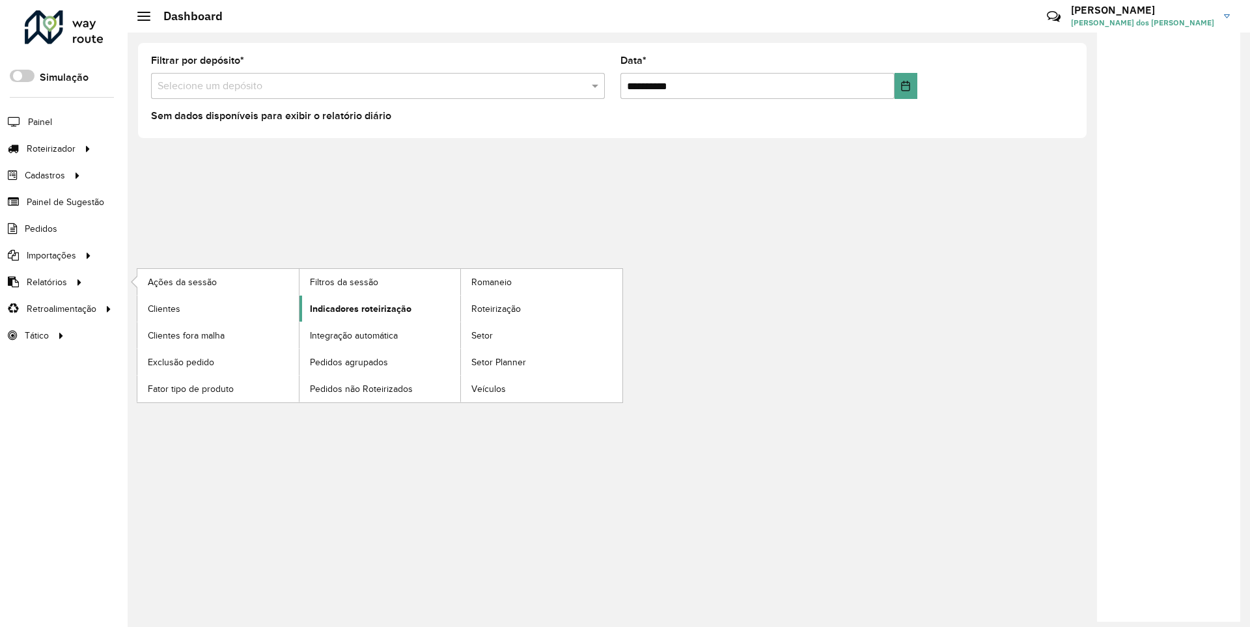
click at [357, 308] on span "Indicadores roteirização" at bounding box center [361, 309] width 102 height 14
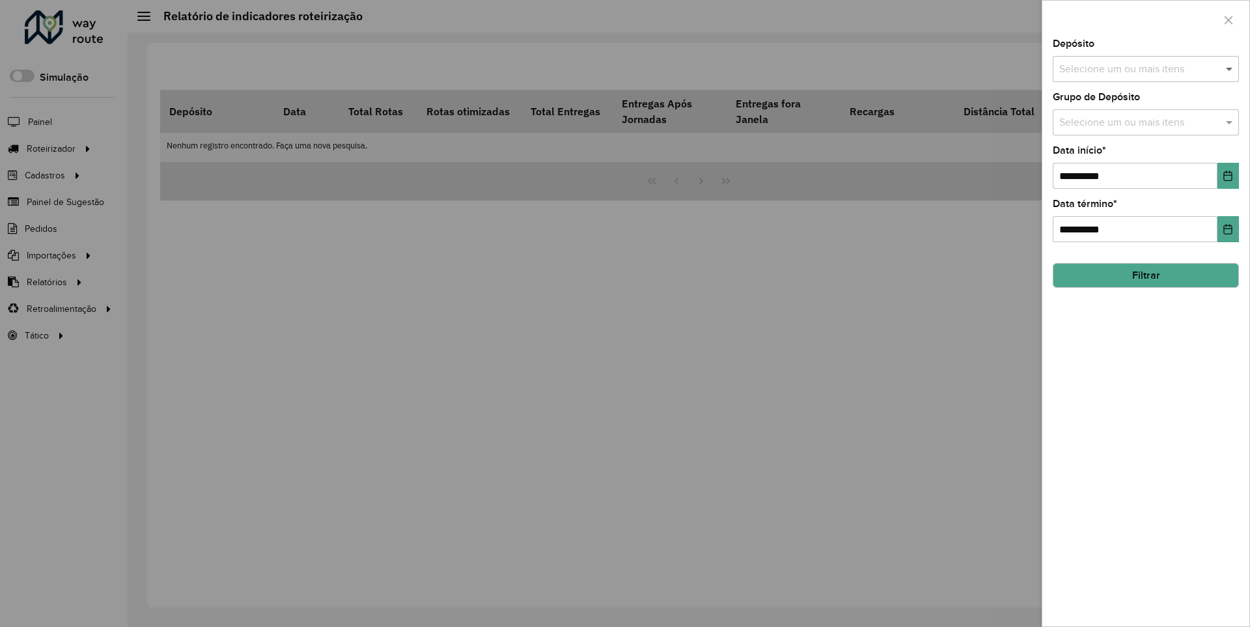
click at [1230, 68] on span at bounding box center [1231, 69] width 16 height 16
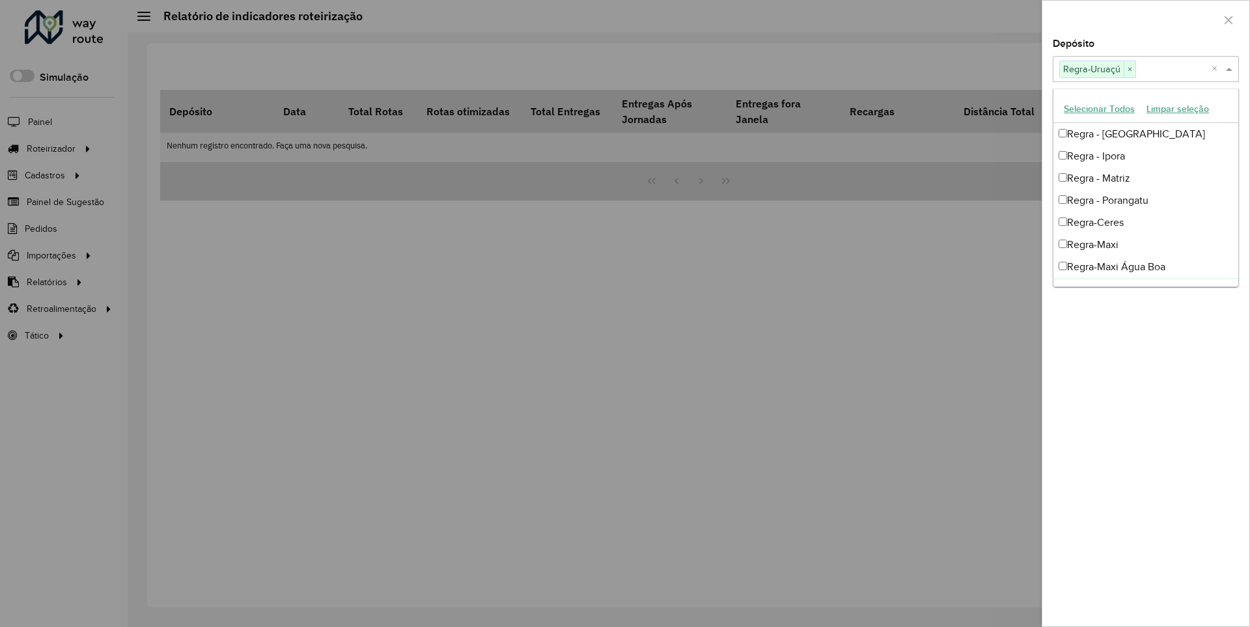
scroll to position [13, 0]
click at [1145, 19] on div at bounding box center [1145, 20] width 207 height 38
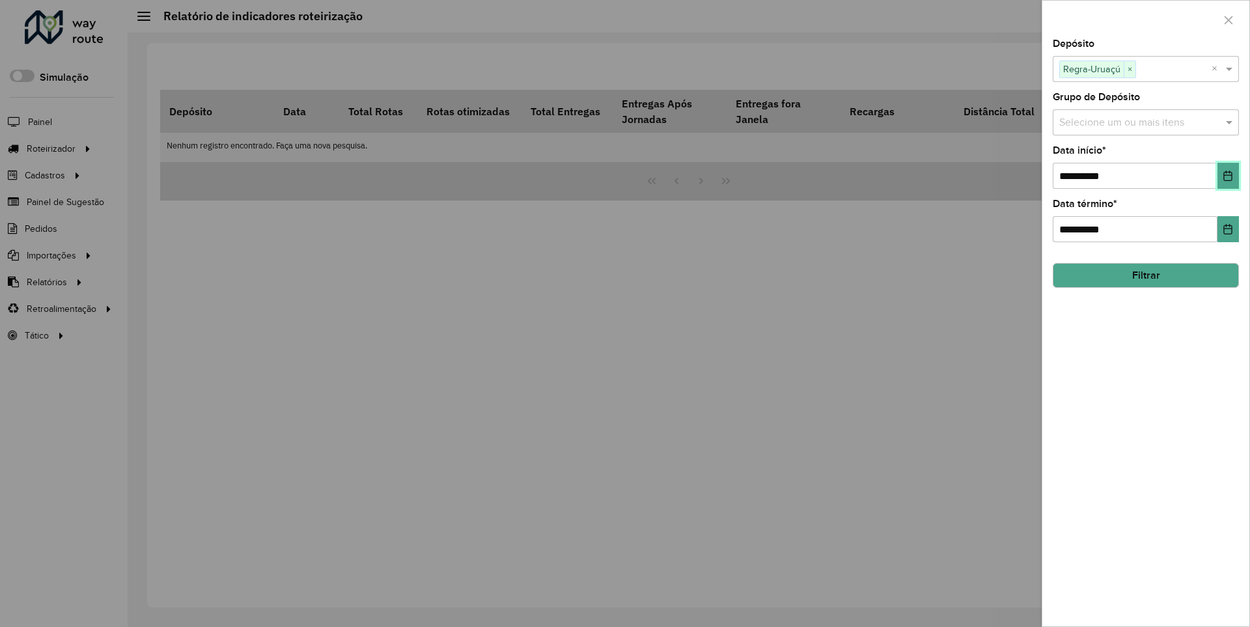
click at [1227, 175] on icon "Choose Date" at bounding box center [1228, 176] width 8 height 10
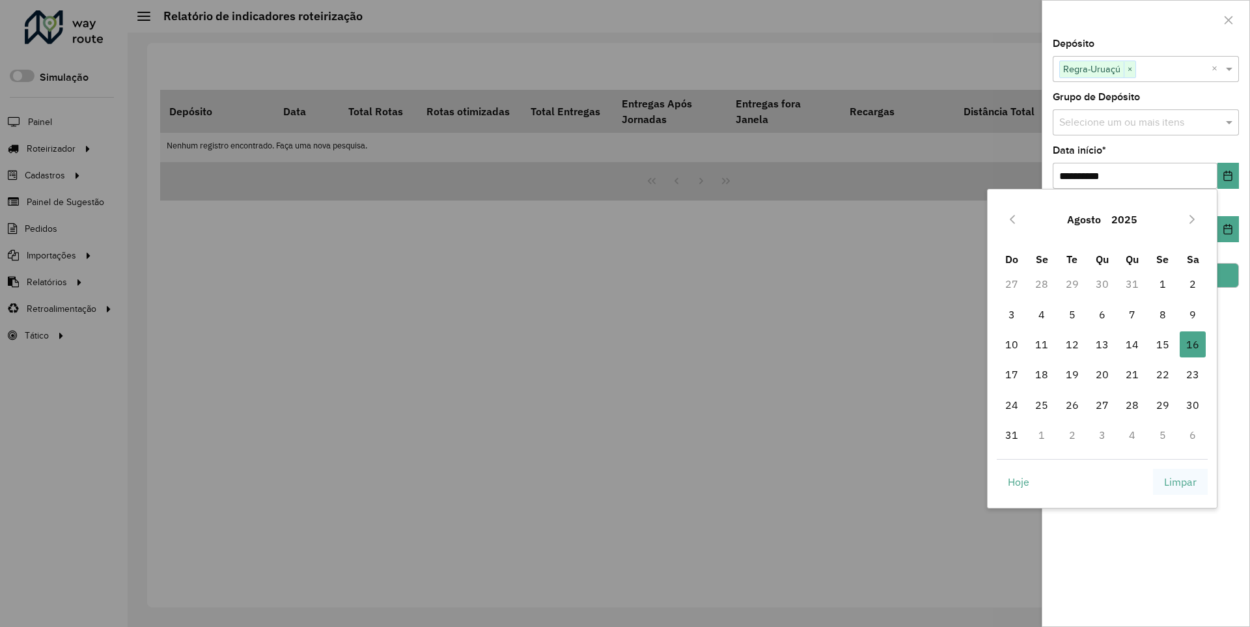
click at [1180, 481] on span "Limpar" at bounding box center [1180, 482] width 33 height 16
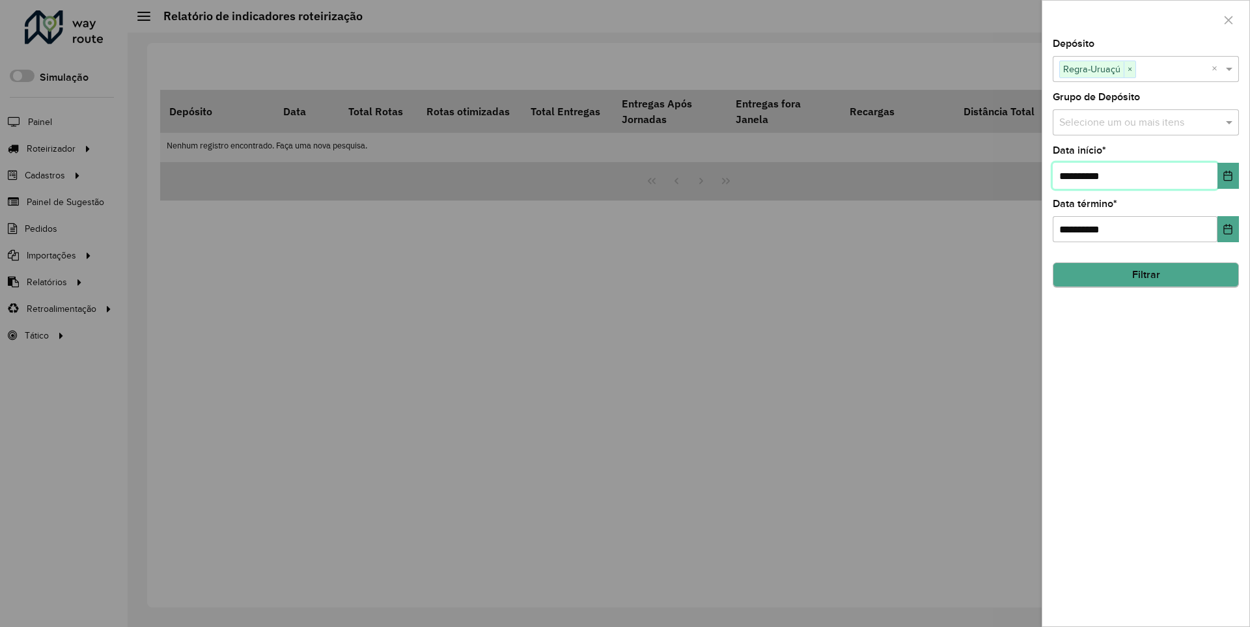
type input "**********"
click at [1145, 275] on button "Filtrar" at bounding box center [1146, 275] width 186 height 25
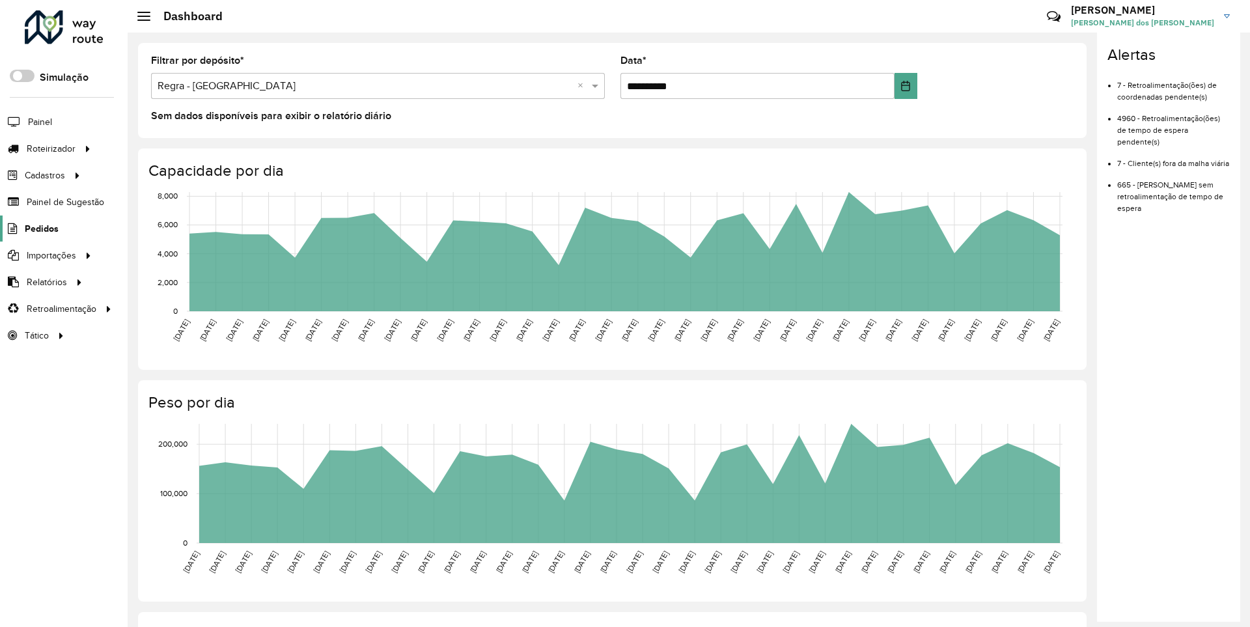
click at [40, 228] on span "Pedidos" at bounding box center [42, 229] width 34 height 14
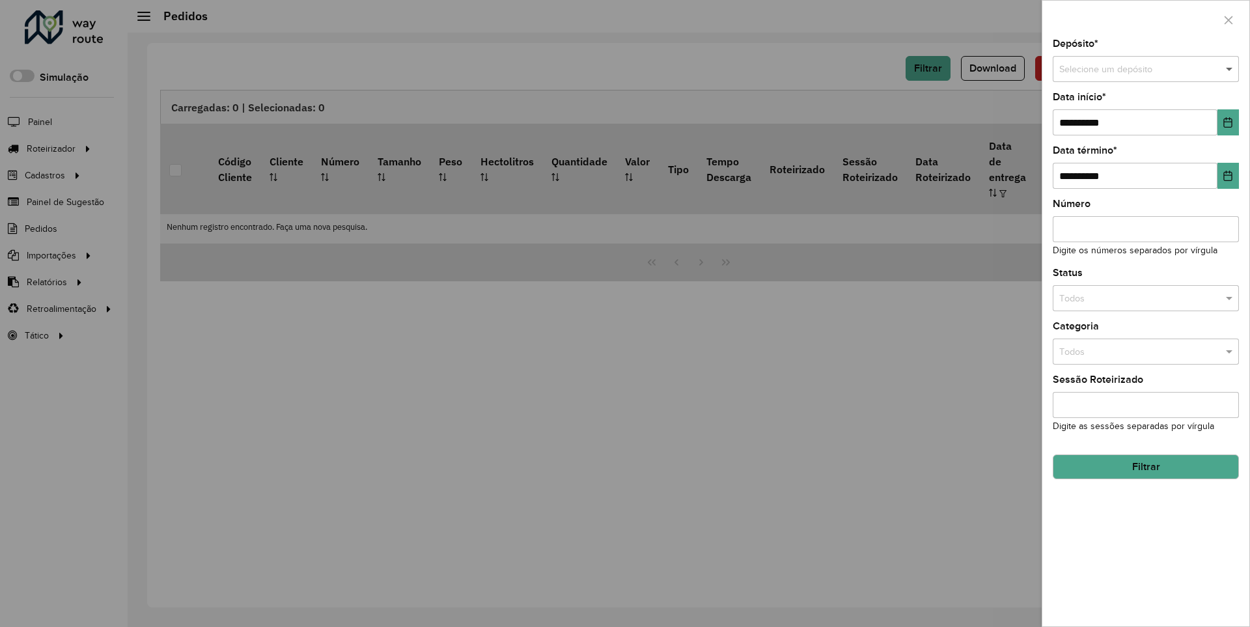
click at [1230, 69] on span at bounding box center [1231, 69] width 16 height 14
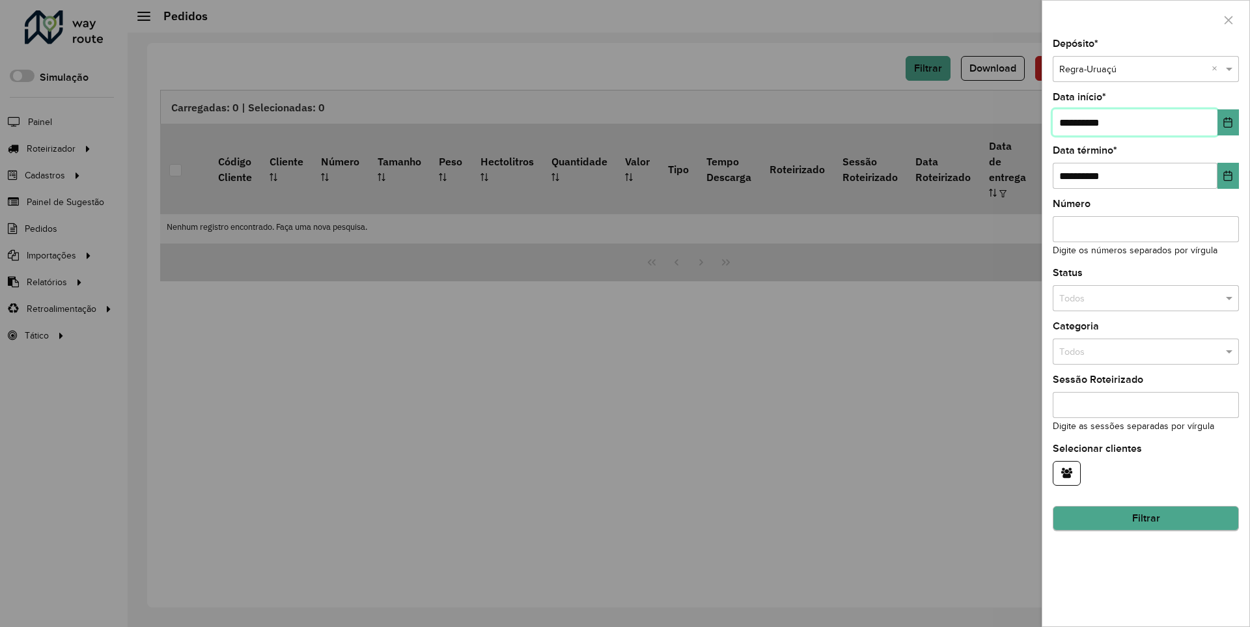
type input "**********"
click at [1145, 518] on button "Filtrar" at bounding box center [1146, 518] width 186 height 25
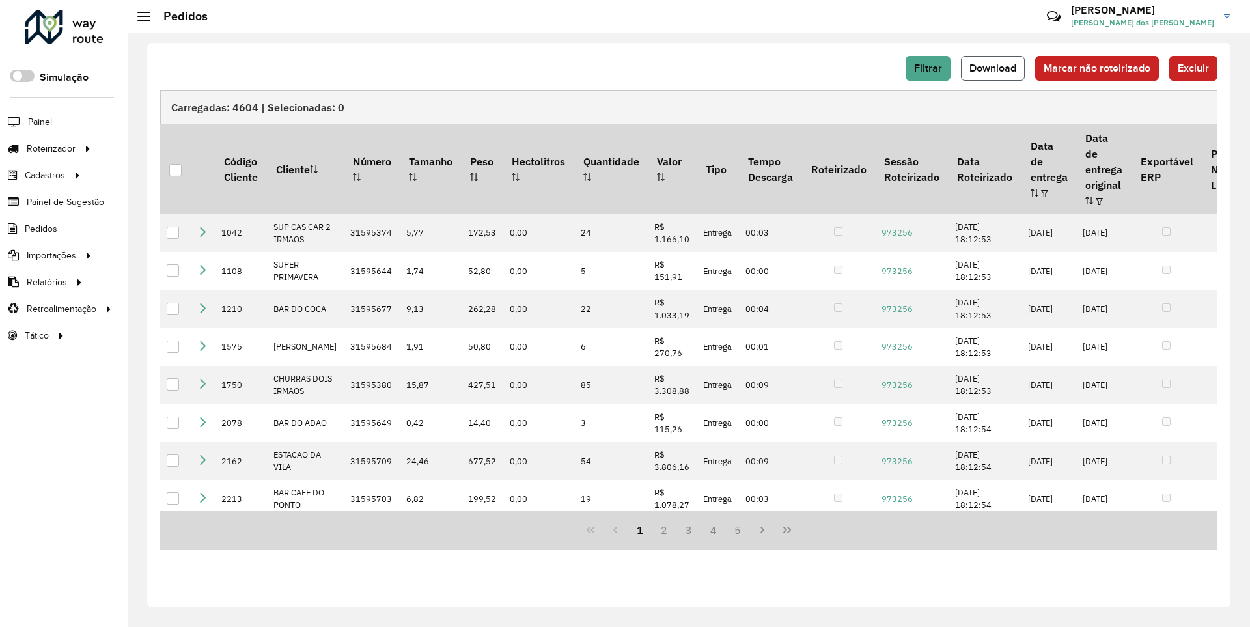
click at [994, 68] on span "Download" at bounding box center [992, 67] width 47 height 11
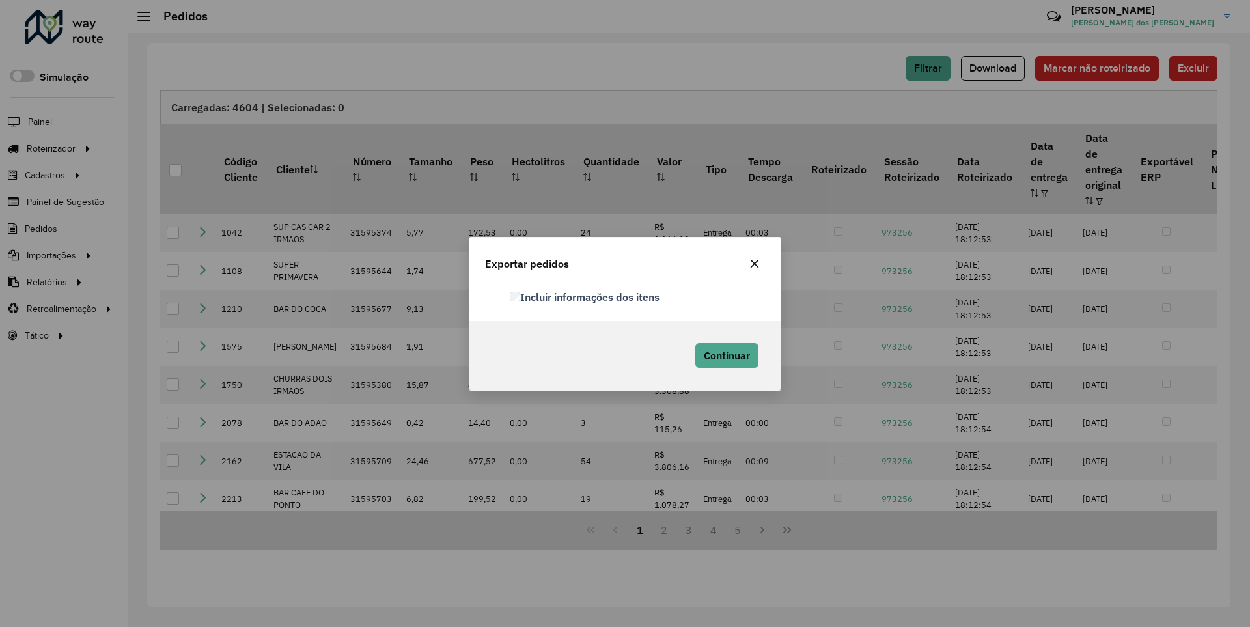
click at [585, 296] on label "Incluir informações dos itens" at bounding box center [585, 297] width 150 height 16
click at [725, 355] on span "Continuar" at bounding box center [727, 355] width 46 height 13
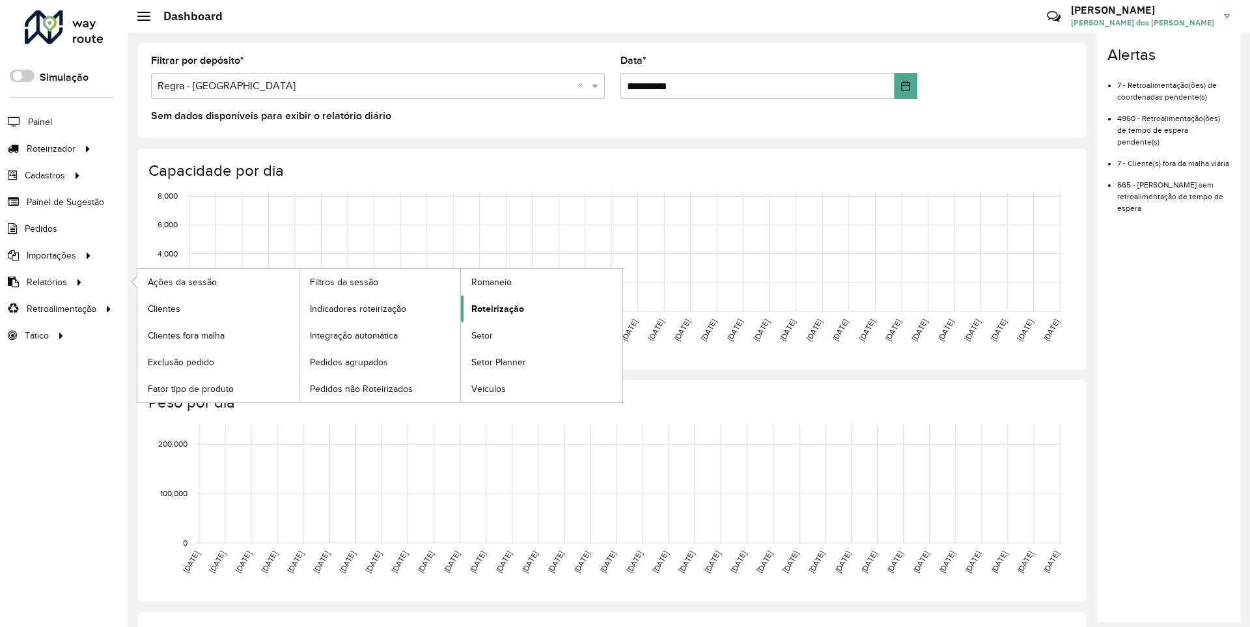
click at [495, 308] on span "Roteirização" at bounding box center [497, 309] width 53 height 14
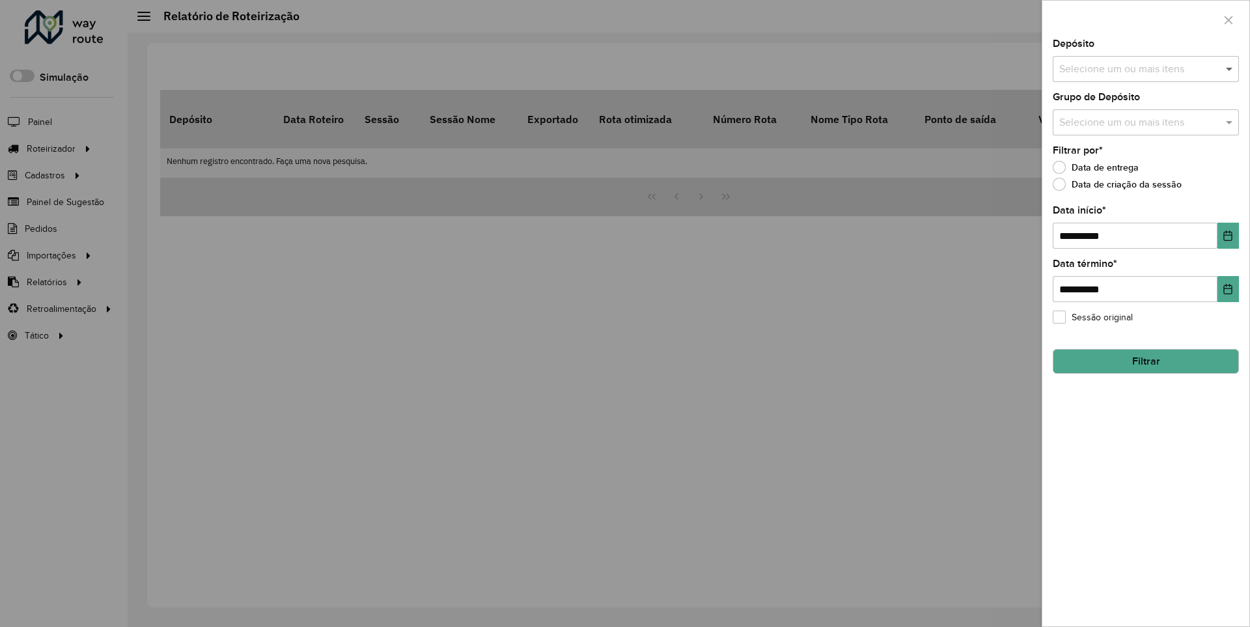
click at [1230, 68] on span at bounding box center [1231, 69] width 16 height 16
click at [1227, 235] on icon "Choose Date" at bounding box center [1228, 235] width 8 height 10
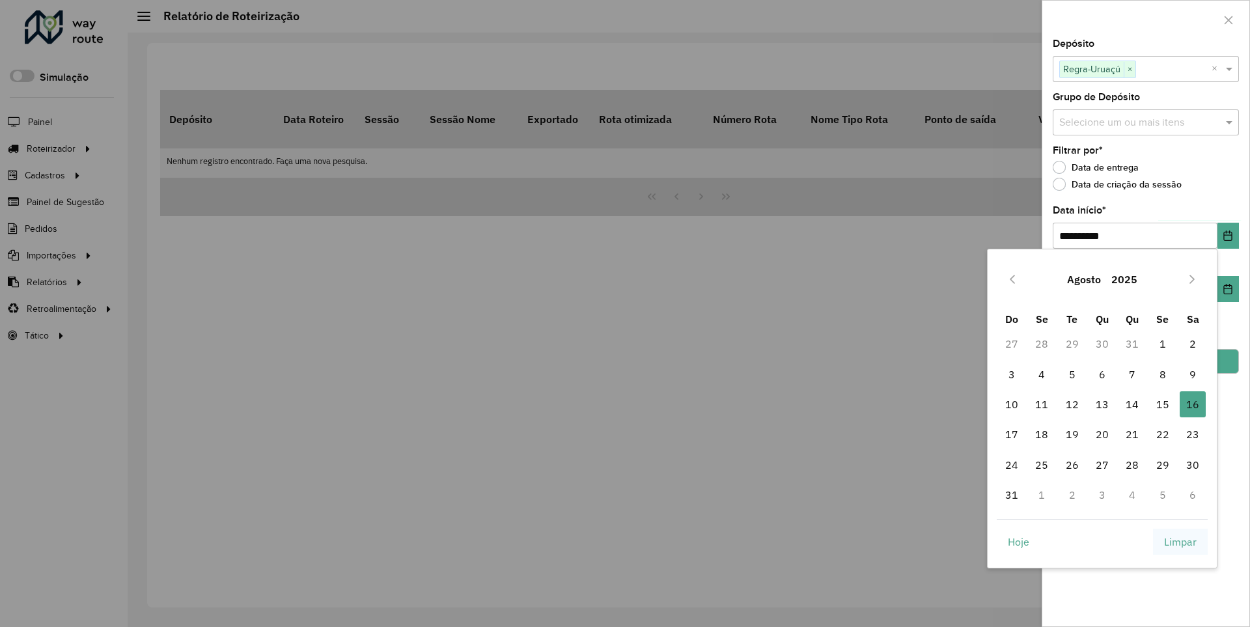
click at [1180, 541] on span "Limpar" at bounding box center [1180, 542] width 33 height 16
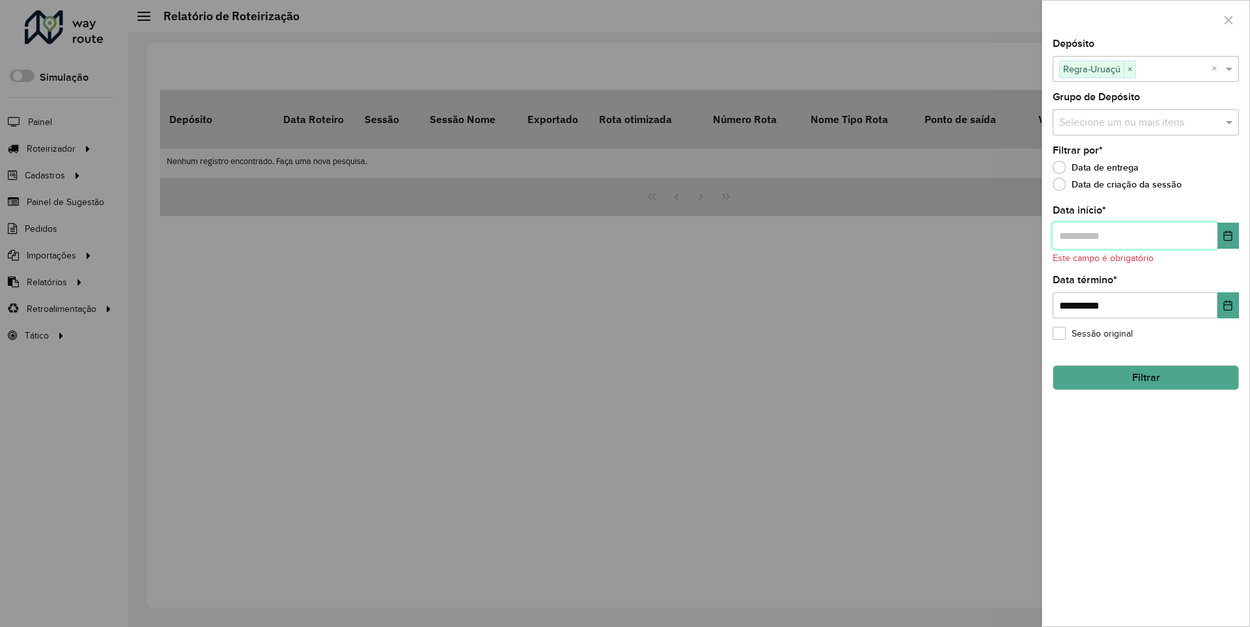
click at [1134, 235] on input "text" at bounding box center [1135, 236] width 165 height 26
type input "**********"
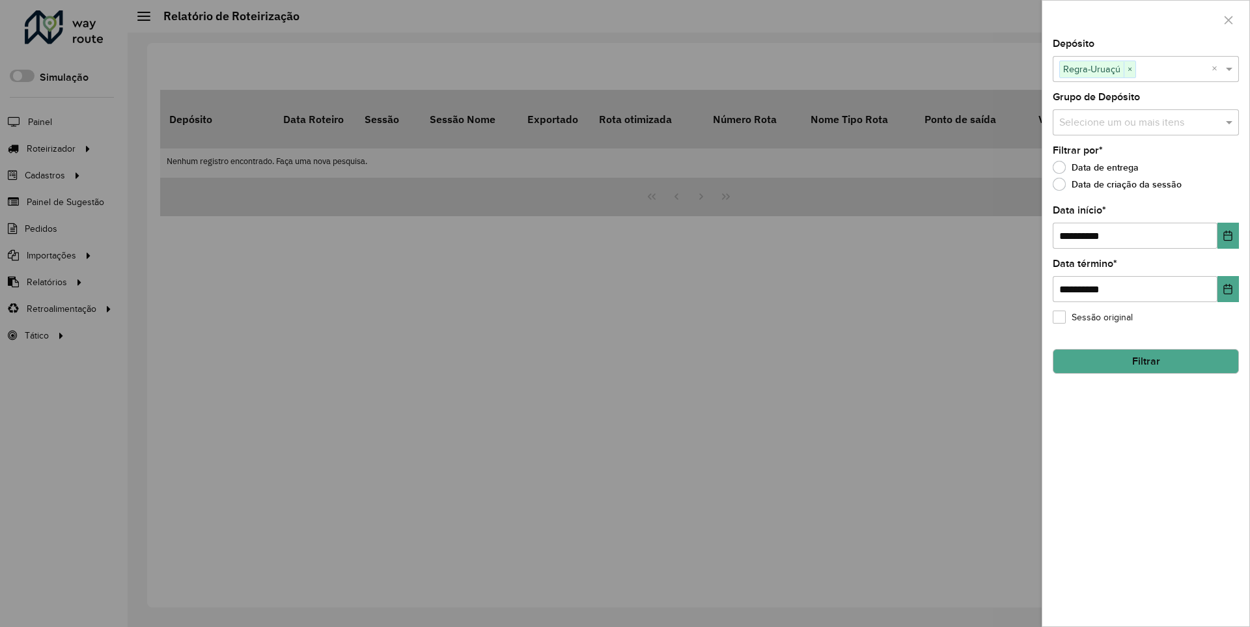
click at [1145, 361] on button "Filtrar" at bounding box center [1146, 361] width 186 height 25
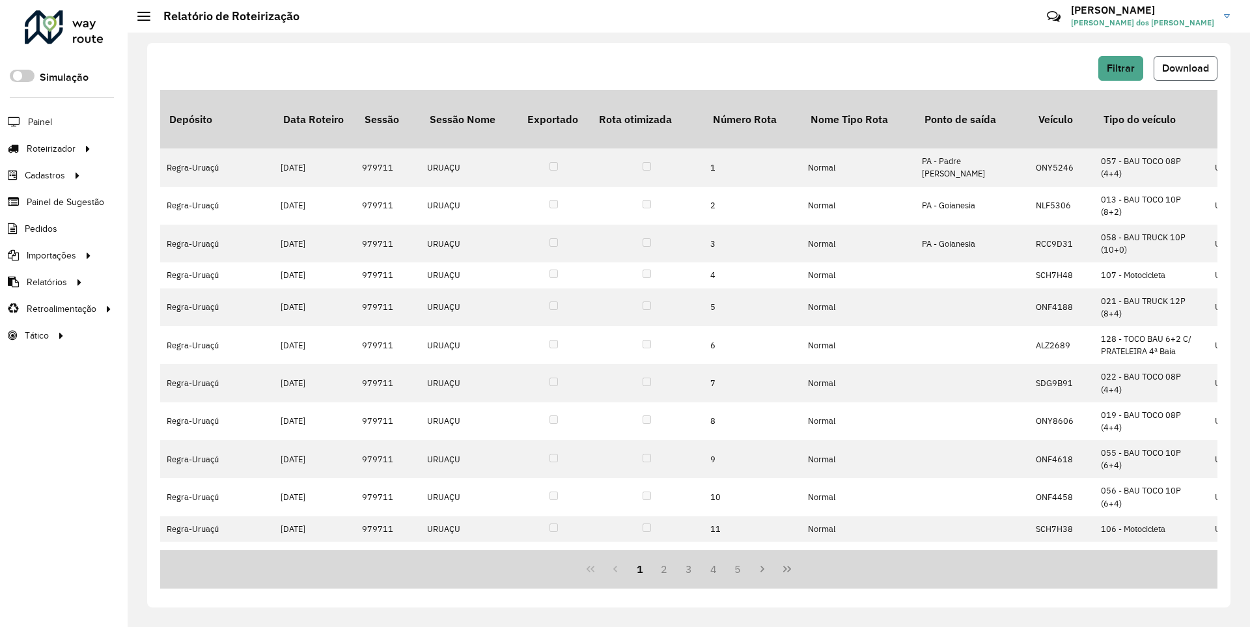
click at [1184, 68] on span "Download" at bounding box center [1185, 67] width 47 height 11
